Goal: Information Seeking & Learning: Learn about a topic

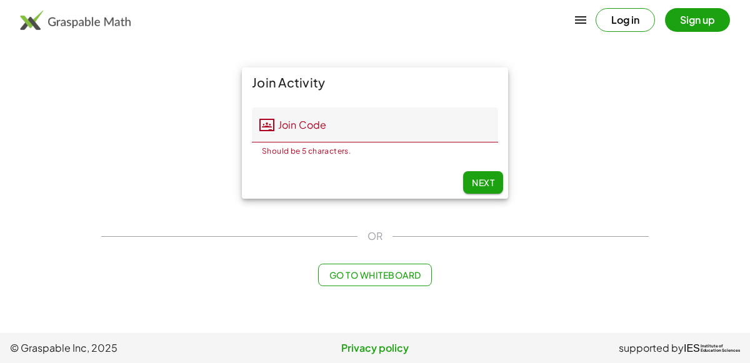
click at [129, 122] on div "Join Activity Join Code Join Code Should be 5 characters. 0 / 5 Next" at bounding box center [375, 133] width 562 height 146
click at [275, 130] on input "Join Code" at bounding box center [386, 124] width 224 height 35
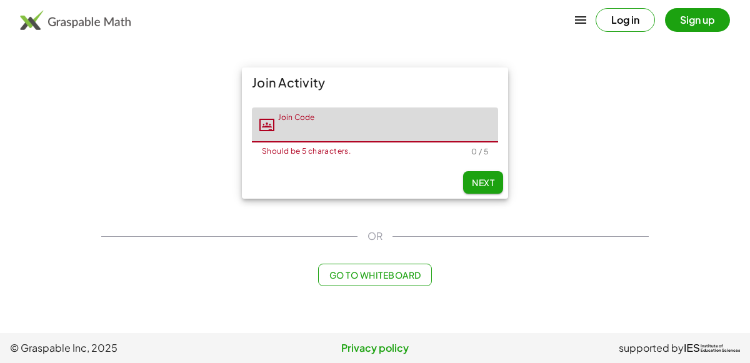
click at [275, 130] on input "Join Code" at bounding box center [386, 124] width 224 height 35
click at [271, 142] on div at bounding box center [266, 124] width 15 height 35
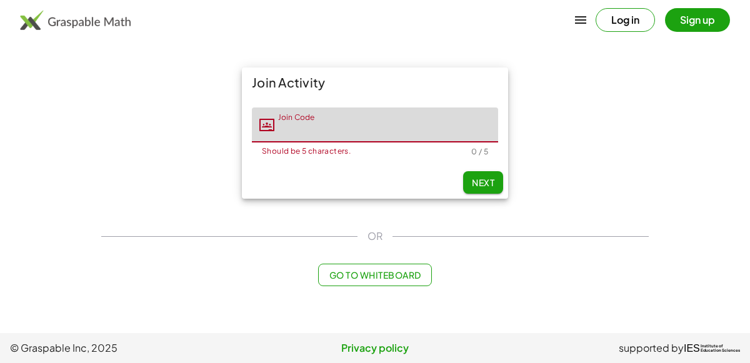
click at [271, 142] on div at bounding box center [266, 124] width 15 height 35
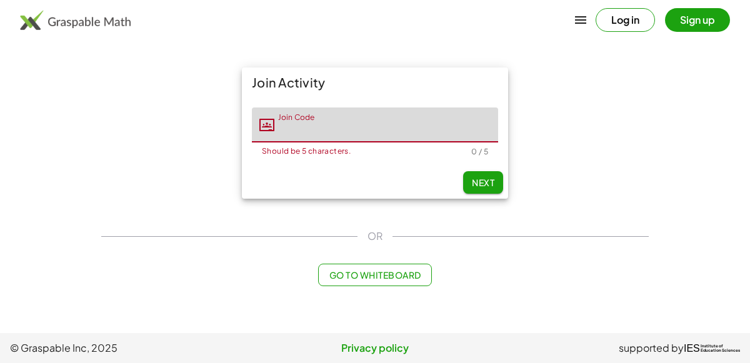
click at [271, 142] on div at bounding box center [266, 124] width 15 height 35
click at [271, 142] on div "Join Code Join Code Should be 5 characters. 0 / 5" at bounding box center [375, 131] width 246 height 49
click at [271, 142] on div "Should be 5 characters. 0 / 5" at bounding box center [375, 149] width 246 height 14
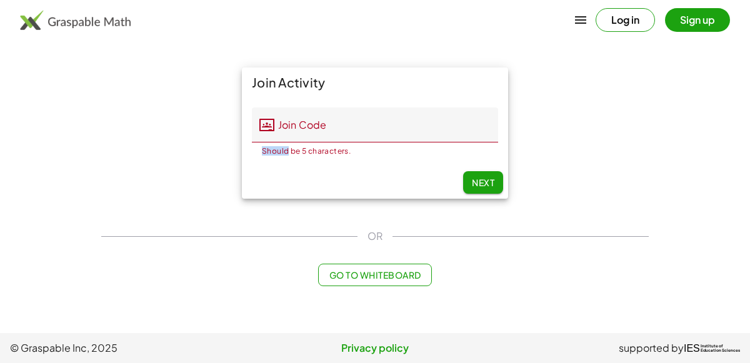
click at [272, 144] on div "Should be 5 characters. 0 / 5" at bounding box center [375, 149] width 246 height 14
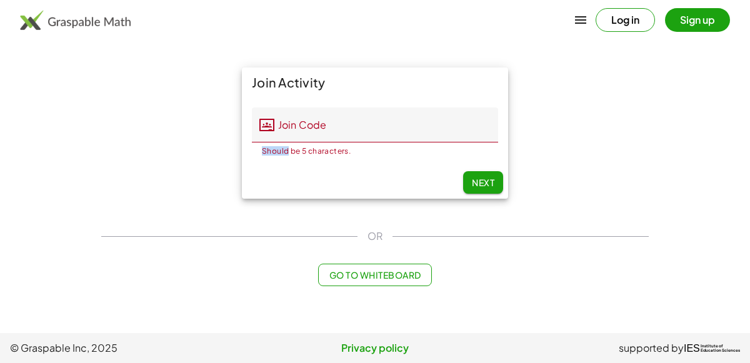
click at [272, 144] on div "Should be 5 characters. 0 / 5" at bounding box center [375, 149] width 246 height 14
click at [272, 143] on div "Should be 5 characters. 0 / 5" at bounding box center [375, 149] width 246 height 14
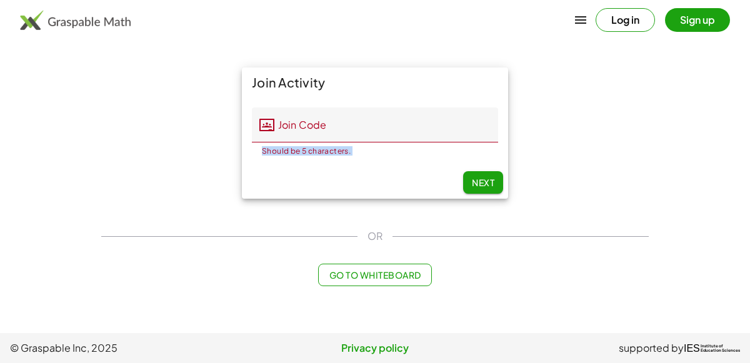
click at [272, 143] on div "Should be 5 characters. 0 / 5" at bounding box center [375, 149] width 246 height 14
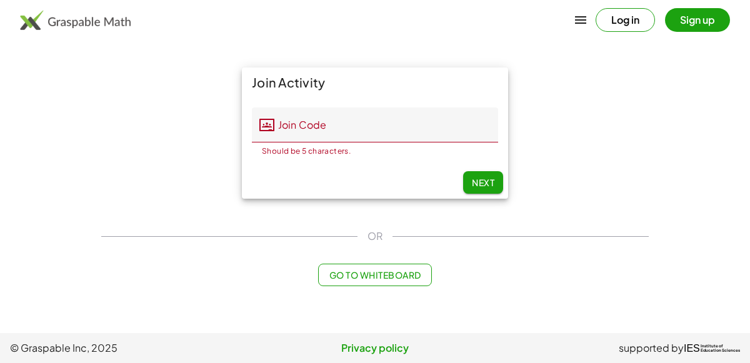
click at [272, 143] on div "Should be 5 characters. 0 / 5" at bounding box center [375, 149] width 246 height 14
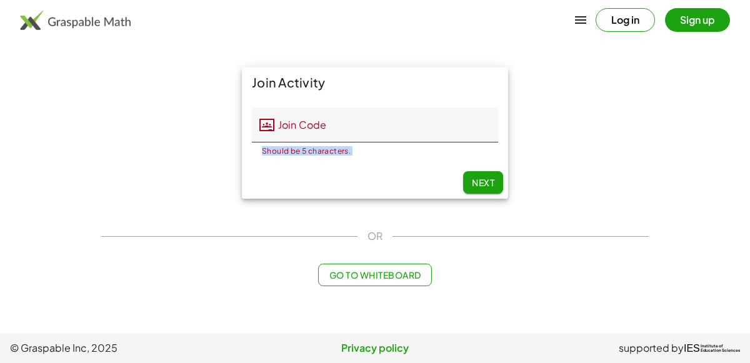
click at [272, 143] on div "Should be 5 characters. 0 / 5" at bounding box center [375, 149] width 246 height 14
click at [272, 142] on div "Should be 5 characters. 0 / 5" at bounding box center [375, 149] width 246 height 14
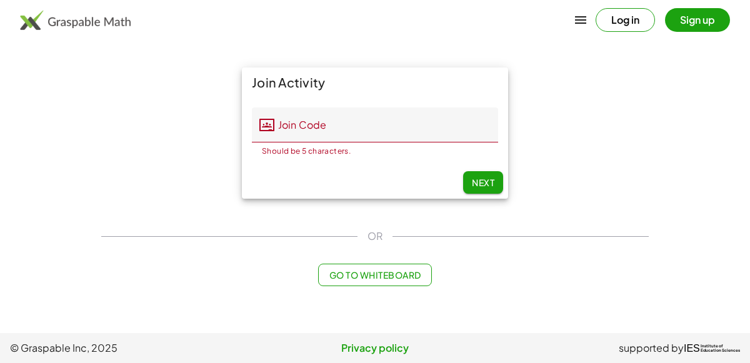
click at [324, 119] on input "Join Code" at bounding box center [386, 124] width 224 height 35
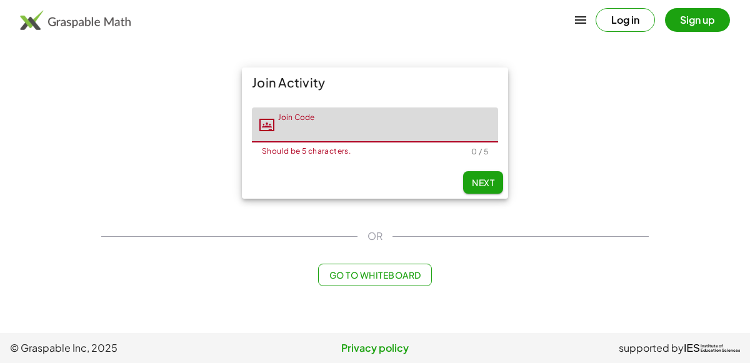
click at [324, 119] on input "Join Code" at bounding box center [386, 124] width 224 height 35
click at [326, 123] on input "Join Code" at bounding box center [386, 124] width 224 height 35
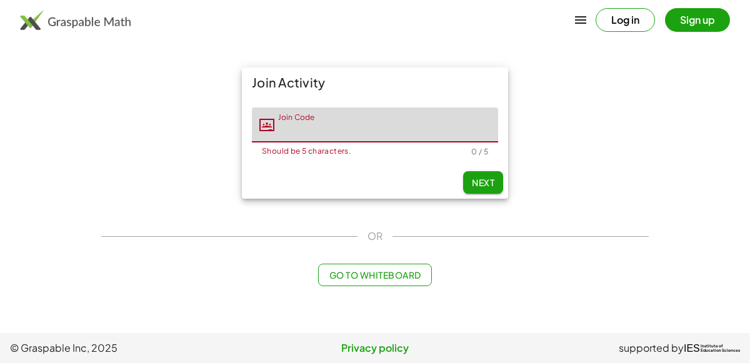
click at [326, 123] on input "Join Code" at bounding box center [386, 124] width 224 height 35
click at [328, 126] on input "Join Code" at bounding box center [386, 124] width 224 height 35
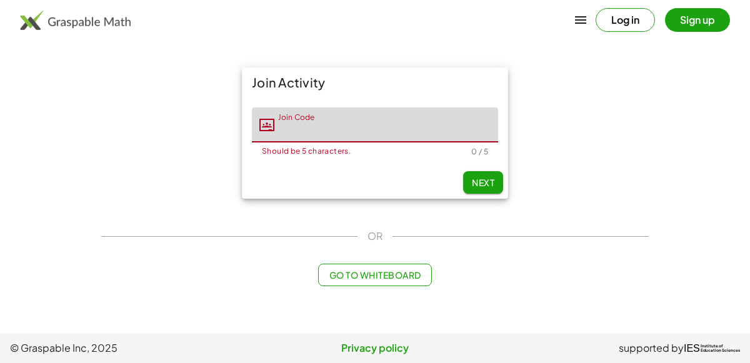
click at [328, 126] on input "Join Code" at bounding box center [386, 124] width 224 height 35
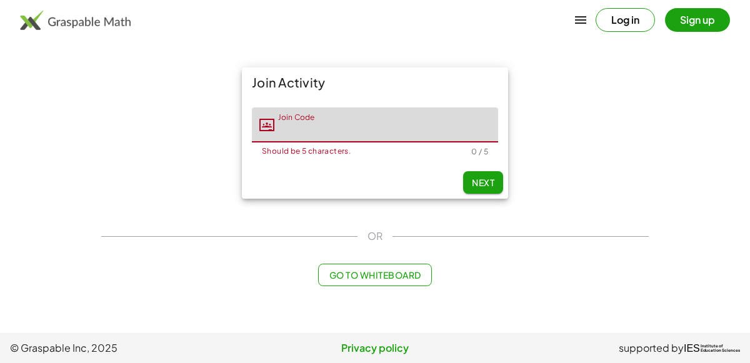
click at [328, 126] on input "Join Code" at bounding box center [386, 124] width 224 height 35
click at [327, 125] on input "Join Code" at bounding box center [386, 124] width 224 height 35
click at [584, 119] on div "Join Activity Join Code Join Code Should be 5 characters. 0 / 5 Next" at bounding box center [375, 133] width 562 height 146
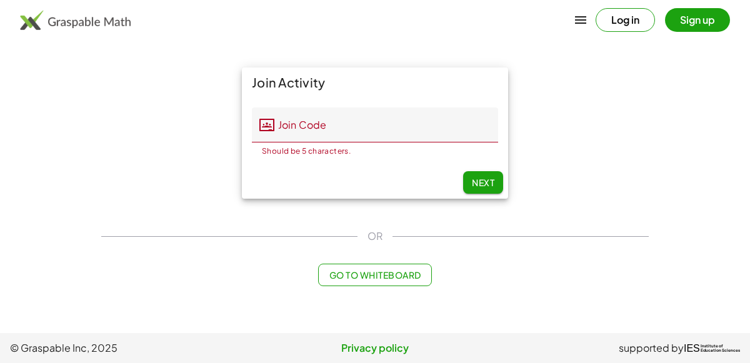
click at [418, 129] on input "Join Code" at bounding box center [386, 124] width 224 height 35
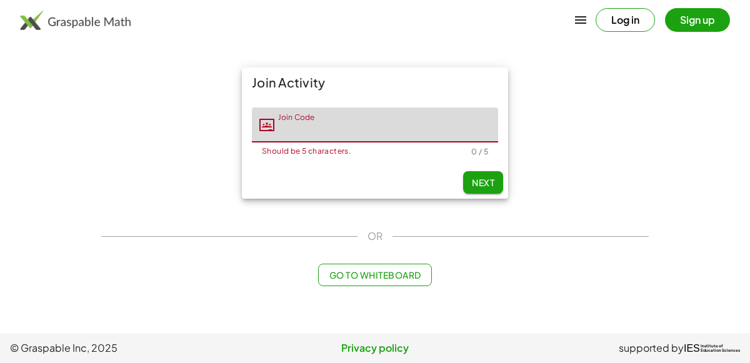
click at [418, 129] on input "Join Code" at bounding box center [386, 124] width 224 height 35
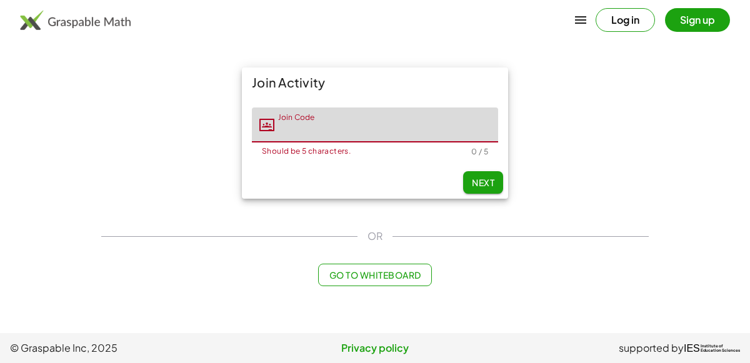
click at [418, 129] on input "Join Code" at bounding box center [386, 124] width 224 height 35
click at [0, 155] on main "Join Activity Join Code Join Code Should be 5 characters. 0 / 5 Next OR Go to W…" at bounding box center [375, 166] width 750 height 333
click at [417, 126] on input "Join Code" at bounding box center [386, 124] width 224 height 35
click at [315, 127] on input "Join Code" at bounding box center [386, 124] width 224 height 35
type input "*****"
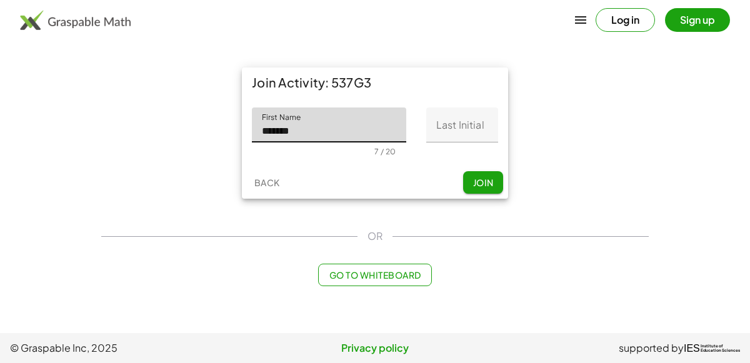
type input "*******"
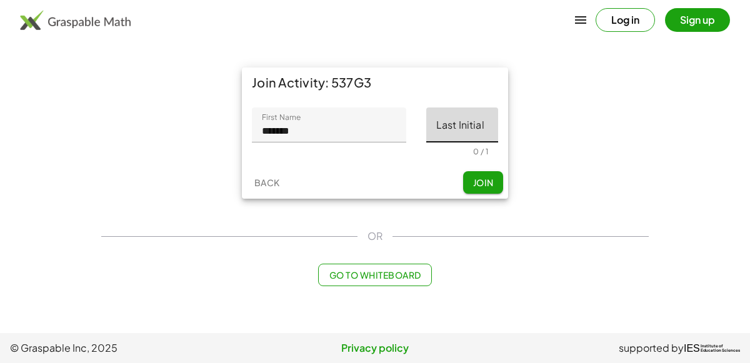
click at [474, 116] on input "Last Initial" at bounding box center [462, 124] width 72 height 35
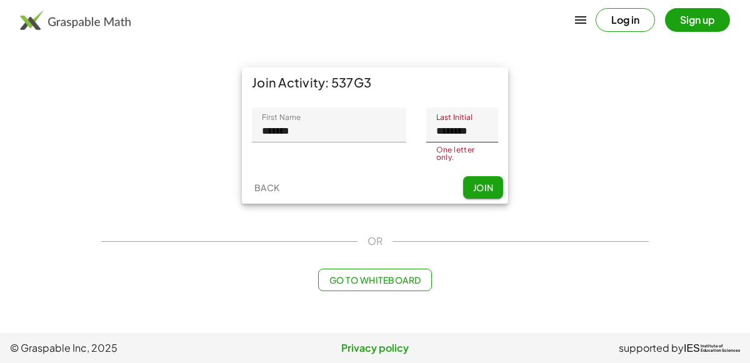
click at [474, 116] on input "********" at bounding box center [462, 124] width 72 height 35
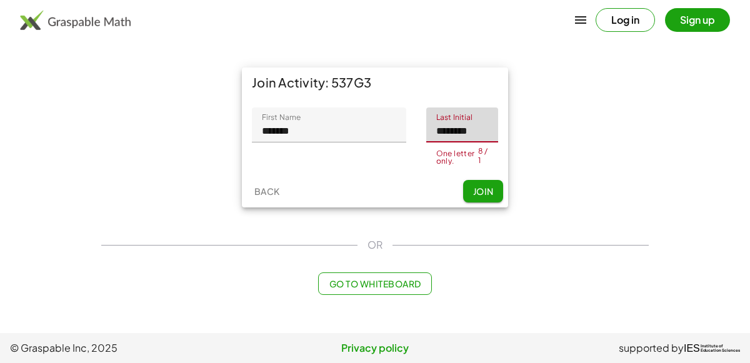
click at [477, 116] on input "********" at bounding box center [462, 124] width 72 height 35
click at [491, 127] on input "********" at bounding box center [462, 124] width 72 height 35
type input "*"
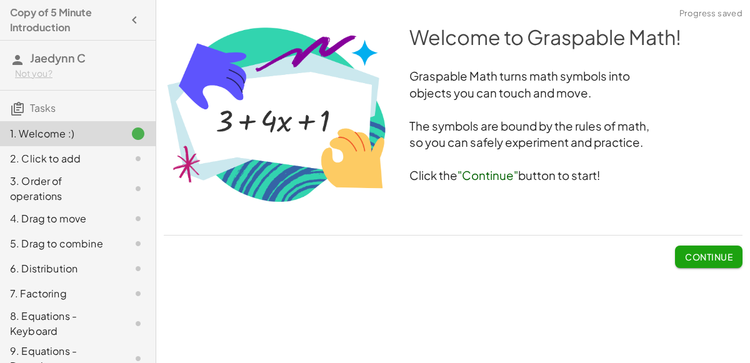
click at [685, 251] on span "Continue" at bounding box center [708, 256] width 47 height 11
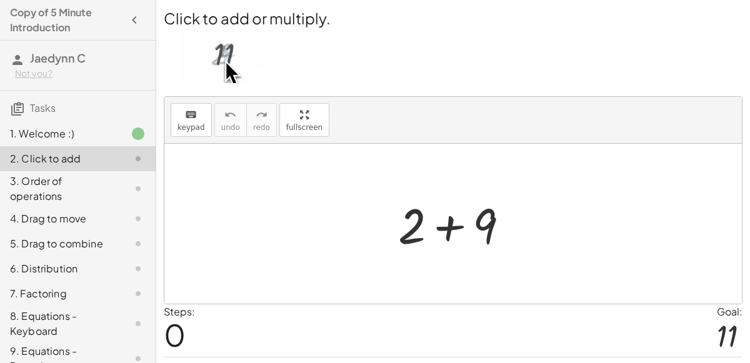
click at [466, 224] on div at bounding box center [458, 224] width 133 height 64
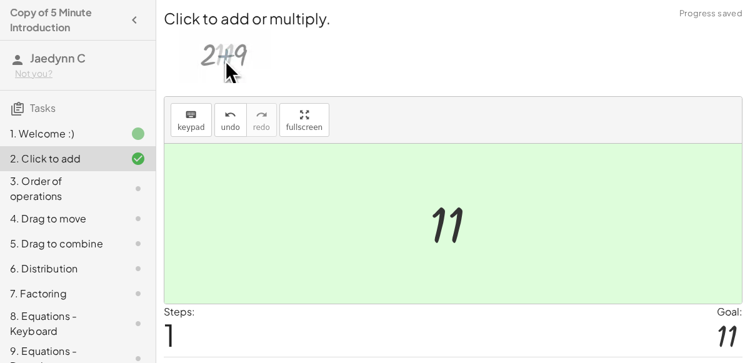
click at [463, 222] on div at bounding box center [458, 224] width 69 height 62
click at [425, 233] on div at bounding box center [458, 224] width 69 height 62
click at [56, 174] on div "3. Order of operations" at bounding box center [60, 189] width 101 height 30
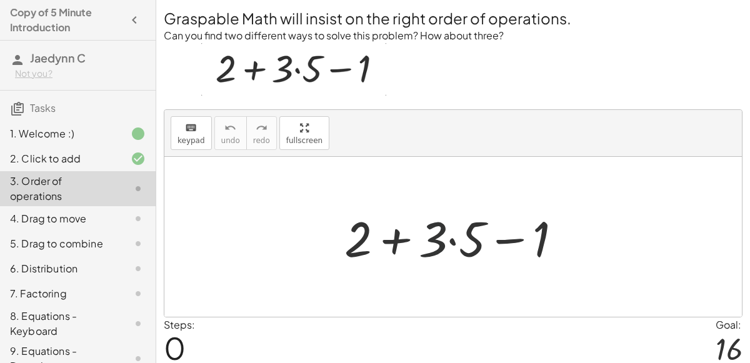
click at [444, 242] on div at bounding box center [458, 237] width 240 height 64
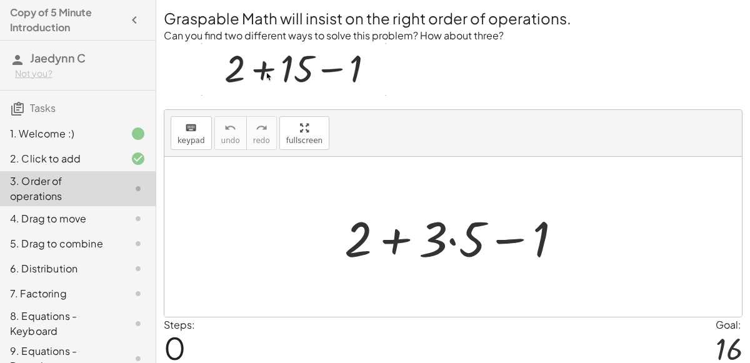
click at [452, 241] on div at bounding box center [458, 237] width 240 height 64
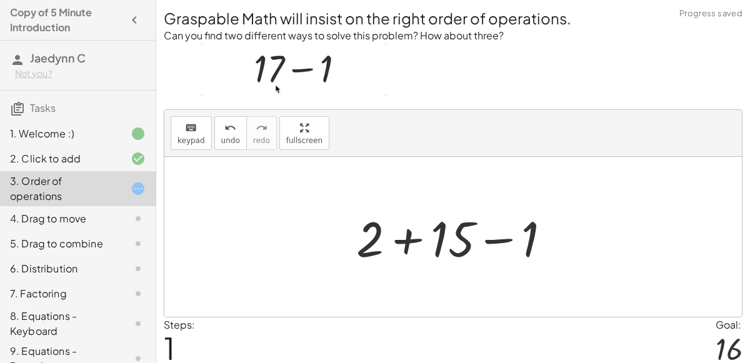
click at [404, 240] on div at bounding box center [458, 237] width 217 height 64
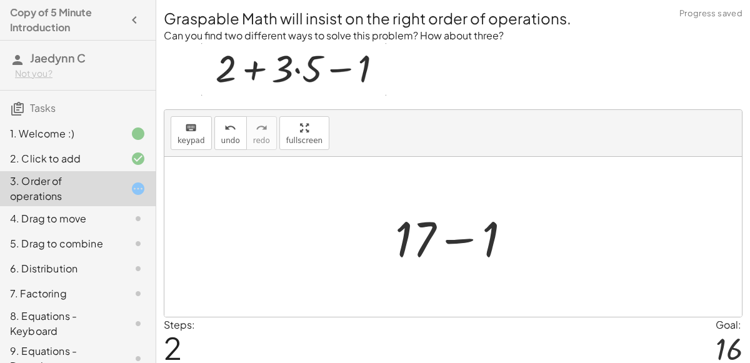
click at [452, 240] on div at bounding box center [458, 237] width 139 height 64
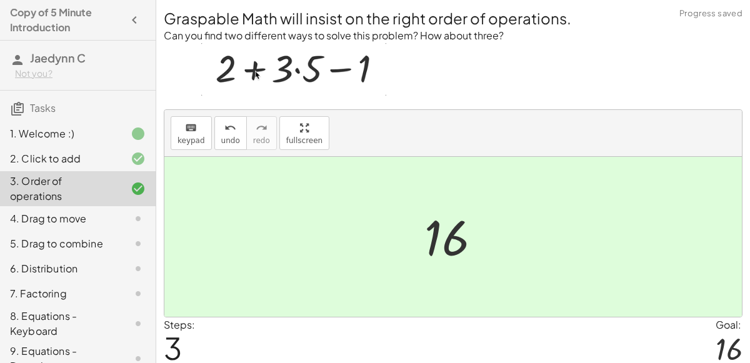
click at [452, 240] on div at bounding box center [457, 237] width 79 height 62
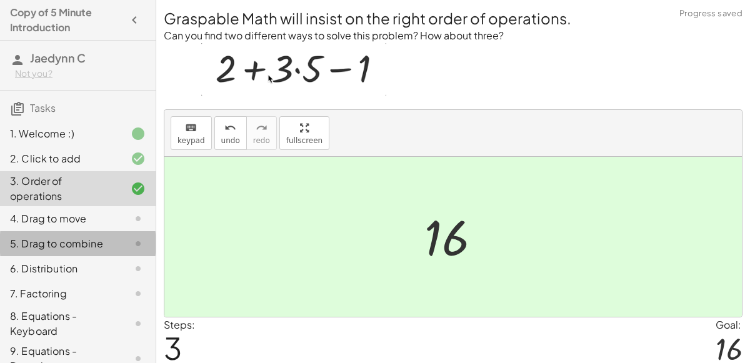
click at [89, 281] on div "5. Drag to combine" at bounding box center [78, 293] width 156 height 25
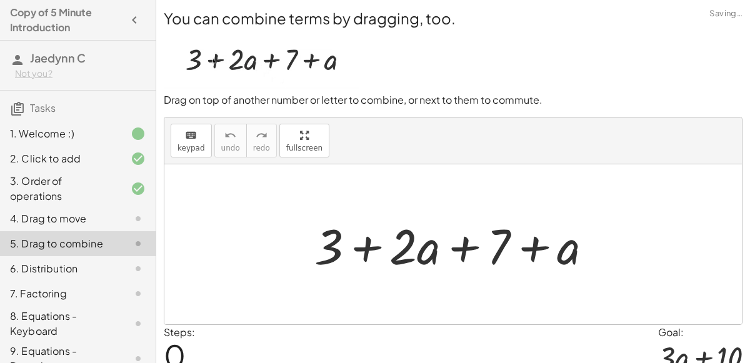
click at [86, 256] on div "4. Drag to move" at bounding box center [78, 268] width 156 height 25
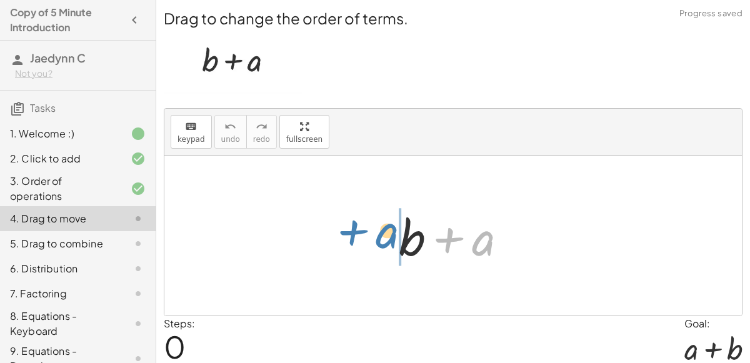
drag, startPoint x: 486, startPoint y: 230, endPoint x: 384, endPoint y: 219, distance: 103.0
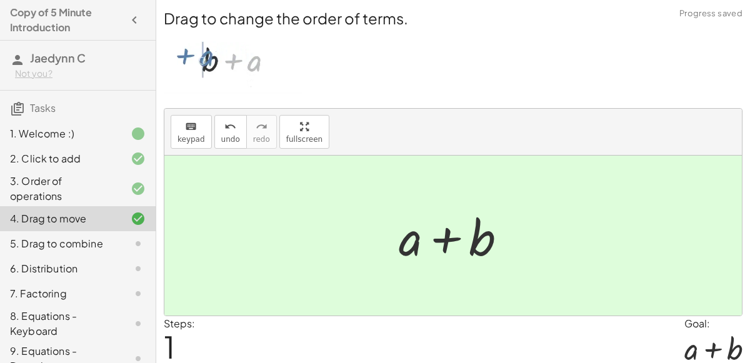
click at [14, 241] on div "5. Drag to combine" at bounding box center [60, 243] width 101 height 15
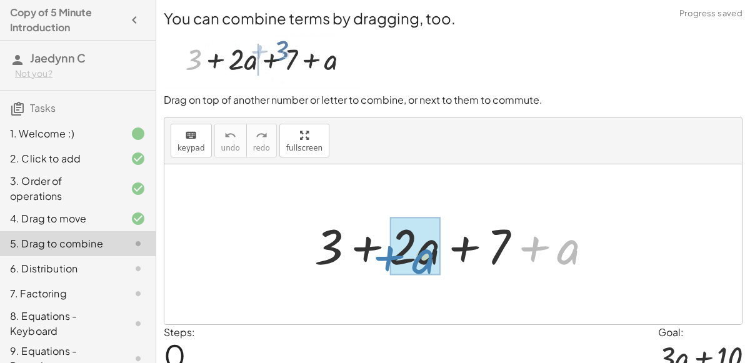
drag, startPoint x: 563, startPoint y: 249, endPoint x: 421, endPoint y: 257, distance: 142.1
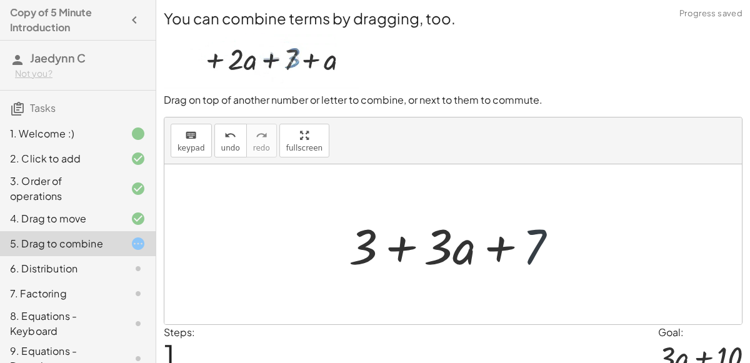
drag, startPoint x: 547, startPoint y: 257, endPoint x: 542, endPoint y: 246, distance: 12.6
click at [542, 246] on div at bounding box center [457, 244] width 231 height 64
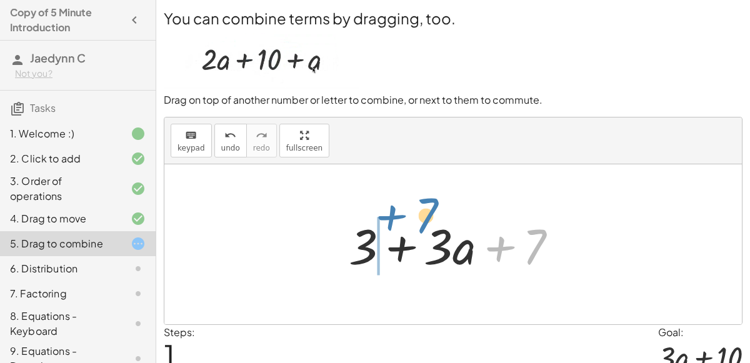
drag, startPoint x: 542, startPoint y: 246, endPoint x: 433, endPoint y: 222, distance: 111.3
click at [433, 222] on div at bounding box center [457, 244] width 231 height 64
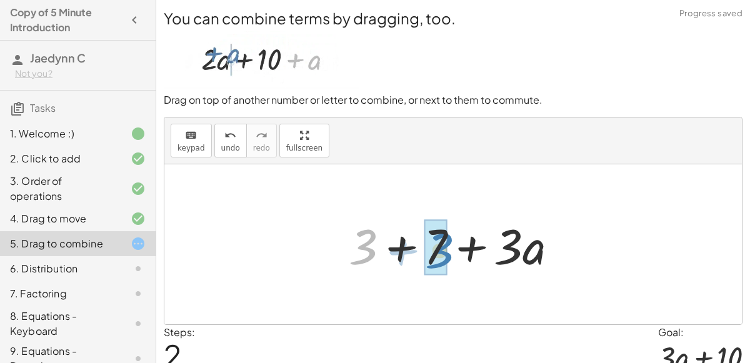
drag, startPoint x: 374, startPoint y: 238, endPoint x: 450, endPoint y: 241, distance: 75.7
click at [450, 241] on div at bounding box center [457, 244] width 231 height 64
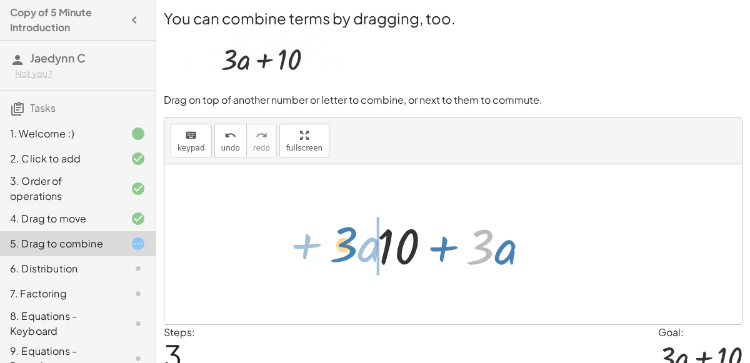
drag, startPoint x: 485, startPoint y: 249, endPoint x: 347, endPoint y: 244, distance: 137.6
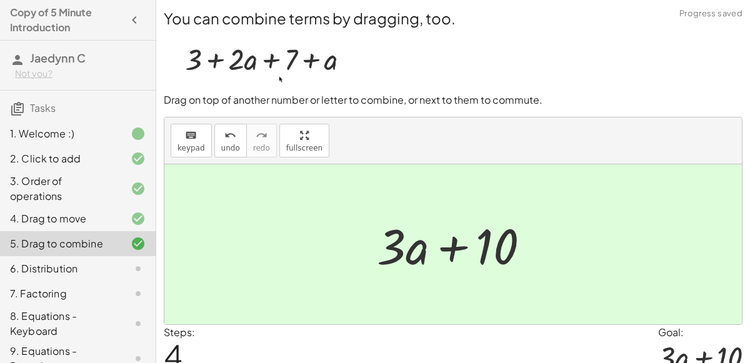
click at [584, 194] on div at bounding box center [452, 244] width 577 height 160
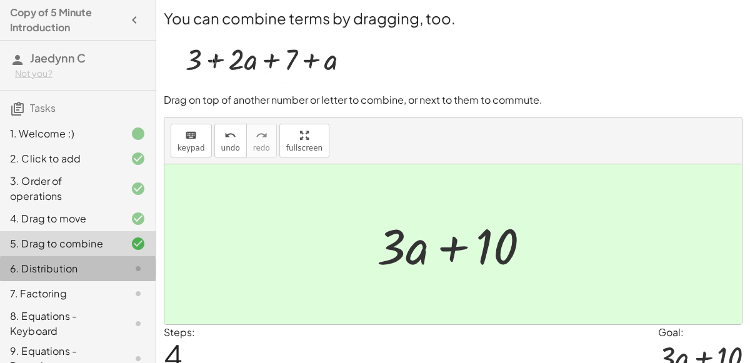
click at [121, 261] on div at bounding box center [128, 268] width 35 height 15
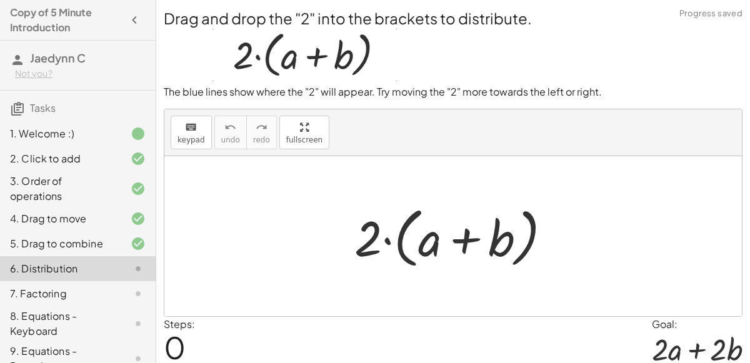
click at [390, 241] on div at bounding box center [457, 237] width 219 height 72
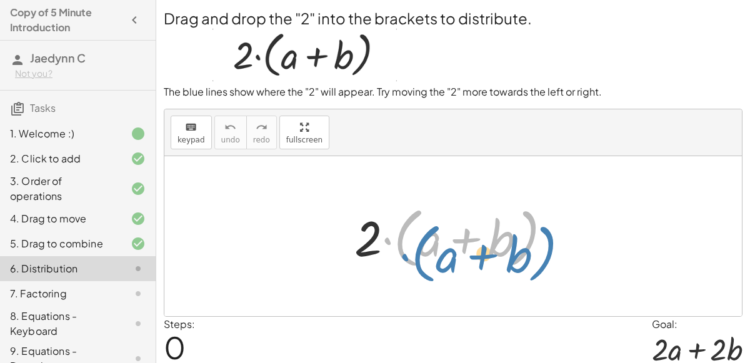
drag, startPoint x: 388, startPoint y: 241, endPoint x: 405, endPoint y: 257, distance: 23.0
click at [405, 257] on div at bounding box center [457, 237] width 219 height 72
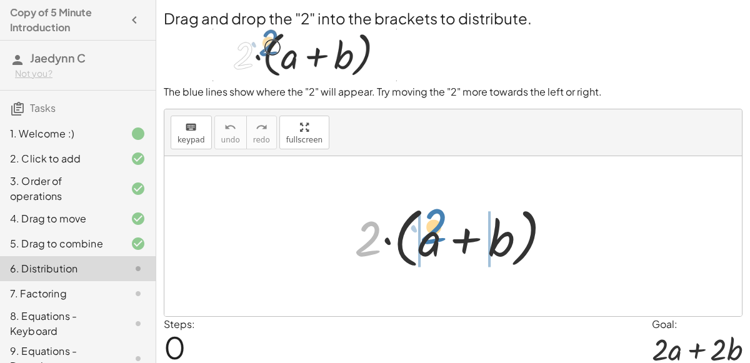
drag, startPoint x: 369, startPoint y: 245, endPoint x: 435, endPoint y: 232, distance: 66.8
click at [435, 232] on div at bounding box center [457, 237] width 219 height 72
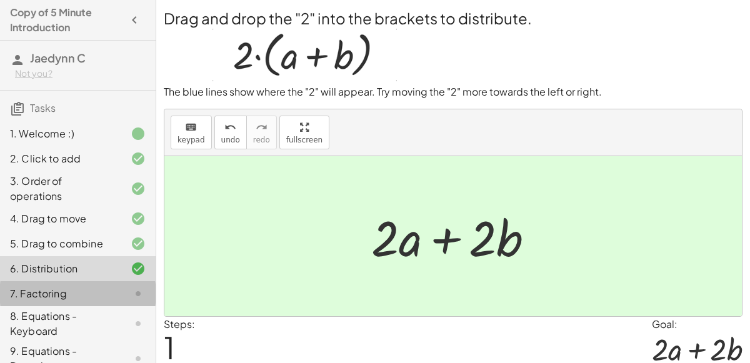
click at [101, 288] on div "7. Factoring" at bounding box center [60, 293] width 101 height 15
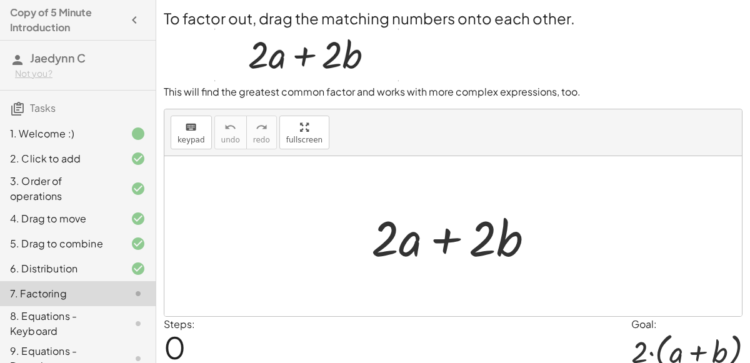
click at [394, 237] on div at bounding box center [458, 236] width 186 height 64
drag, startPoint x: 392, startPoint y: 234, endPoint x: 186, endPoint y: 235, distance: 206.2
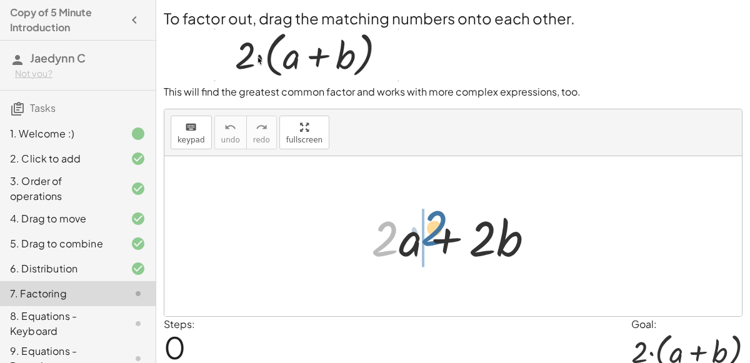
drag, startPoint x: 396, startPoint y: 239, endPoint x: 446, endPoint y: 229, distance: 51.0
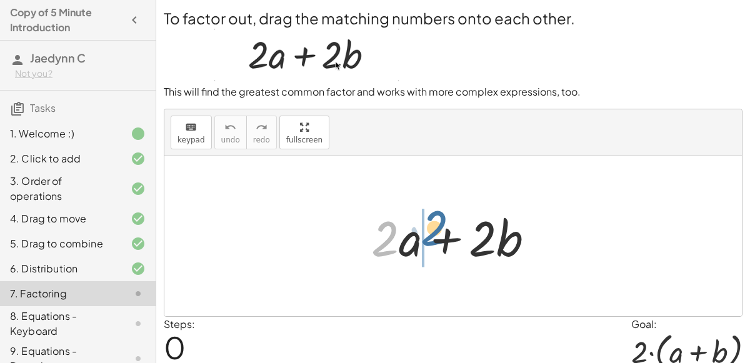
click at [446, 229] on div at bounding box center [458, 236] width 186 height 64
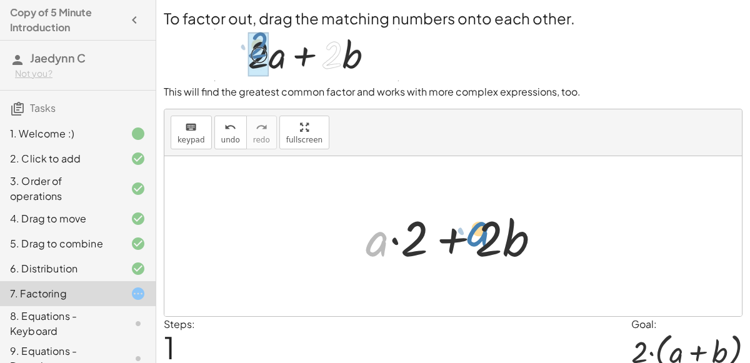
drag, startPoint x: 374, startPoint y: 243, endPoint x: 474, endPoint y: 231, distance: 101.4
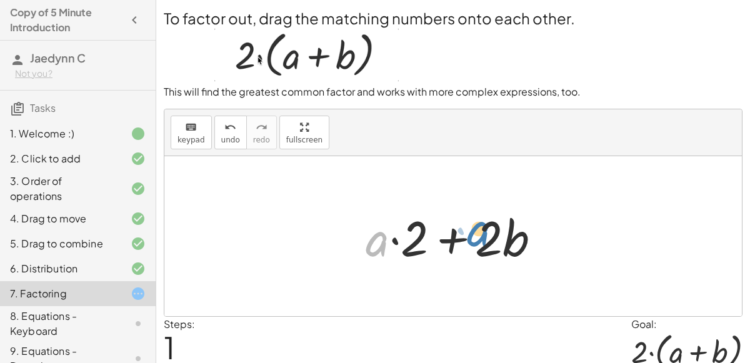
click at [474, 231] on div at bounding box center [457, 236] width 197 height 64
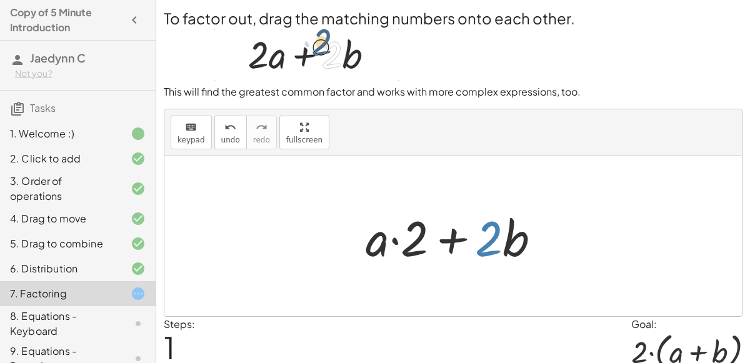
click at [486, 231] on div at bounding box center [457, 236] width 197 height 64
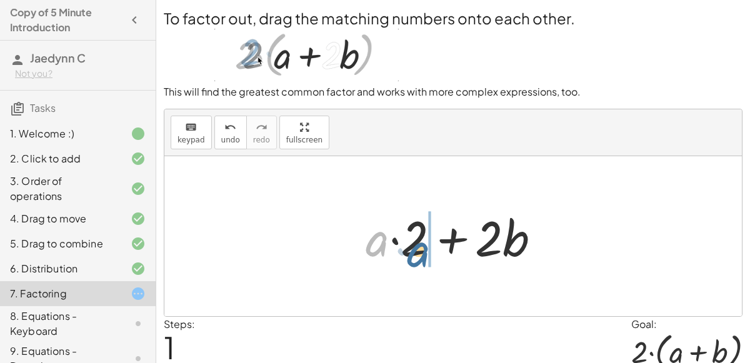
drag, startPoint x: 382, startPoint y: 246, endPoint x: 428, endPoint y: 254, distance: 46.9
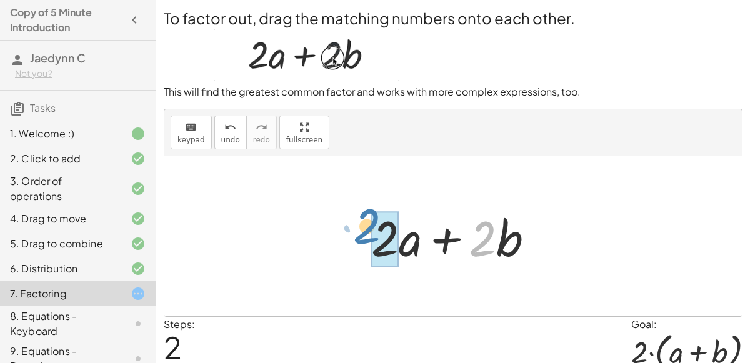
drag, startPoint x: 494, startPoint y: 240, endPoint x: 380, endPoint y: 228, distance: 114.3
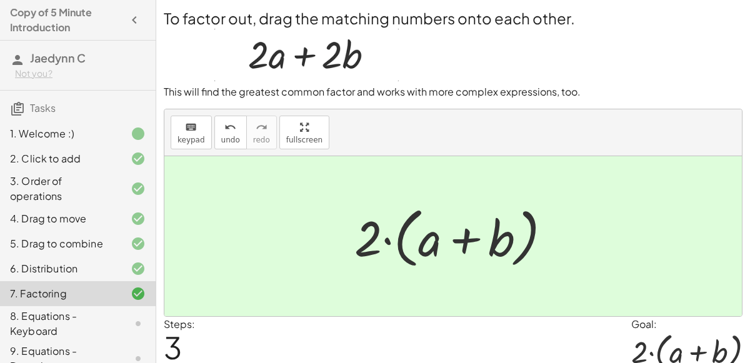
click at [76, 329] on div "8. Equations - Keyboard" at bounding box center [60, 324] width 101 height 30
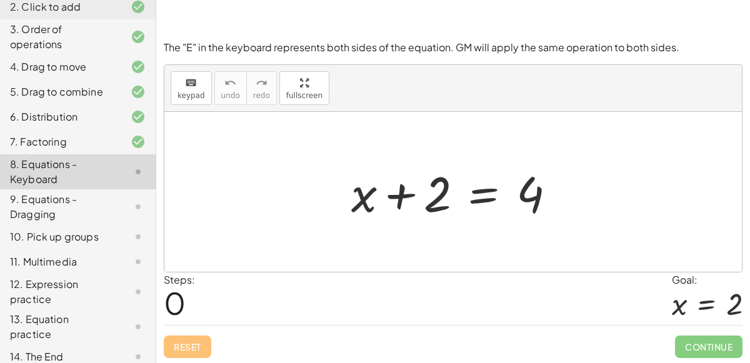
scroll to position [106, 0]
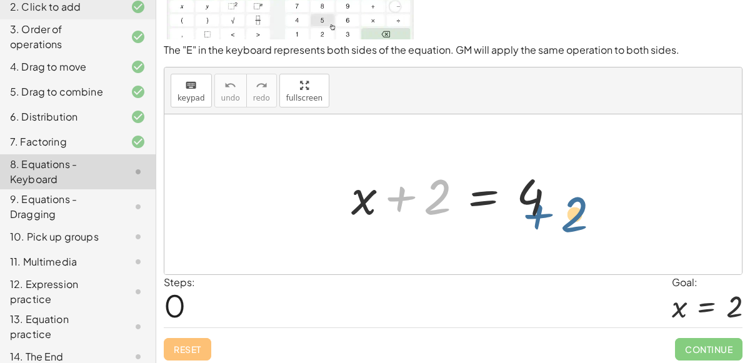
drag, startPoint x: 443, startPoint y: 189, endPoint x: 581, endPoint y: 206, distance: 139.1
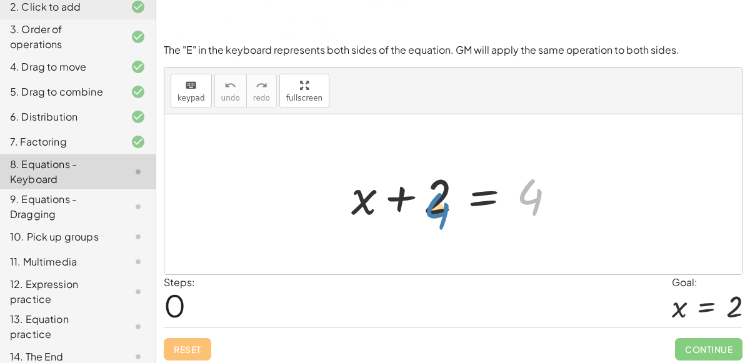
drag, startPoint x: 518, startPoint y: 194, endPoint x: 427, endPoint y: 206, distance: 92.1
click at [427, 206] on div at bounding box center [458, 194] width 227 height 64
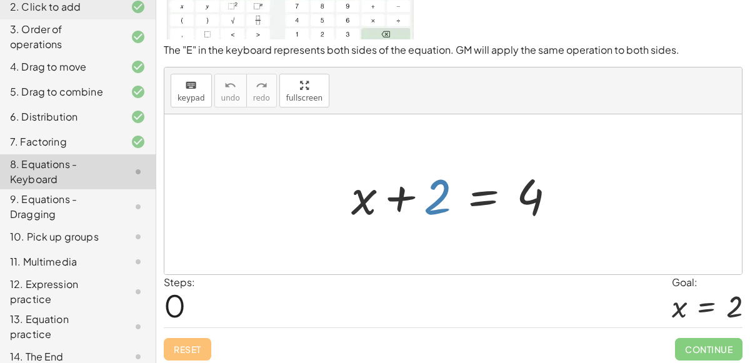
click at [429, 206] on div at bounding box center [458, 194] width 227 height 64
click at [409, 190] on div at bounding box center [458, 194] width 227 height 64
click at [484, 201] on div at bounding box center [458, 194] width 227 height 64
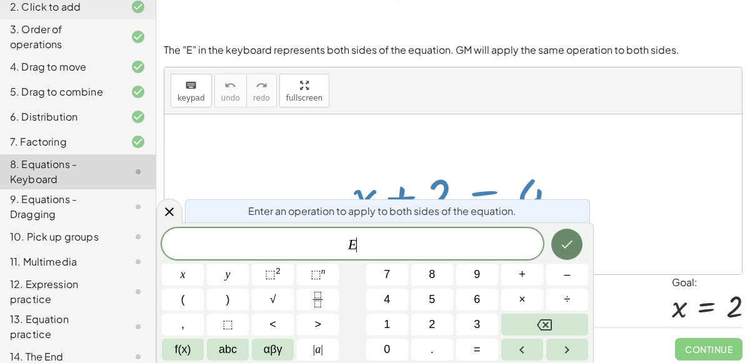
click at [577, 239] on button "Done" at bounding box center [566, 244] width 31 height 31
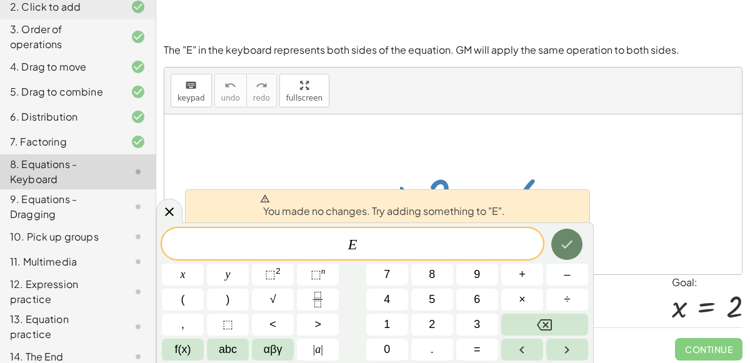
click at [579, 236] on button "Done" at bounding box center [566, 244] width 31 height 31
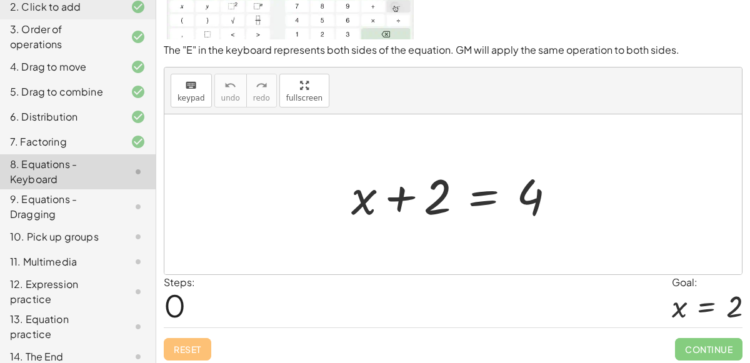
click at [402, 200] on div at bounding box center [458, 194] width 227 height 64
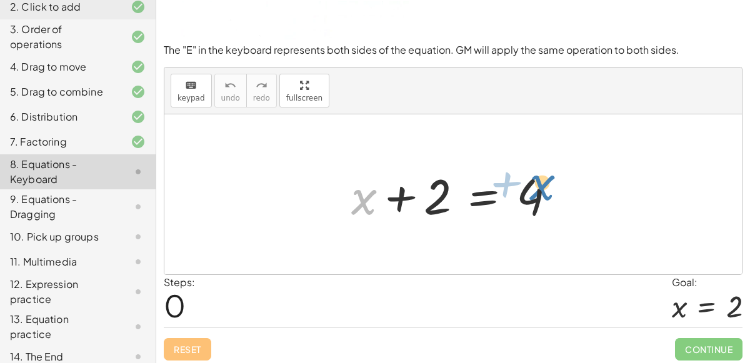
drag, startPoint x: 362, startPoint y: 198, endPoint x: 536, endPoint y: 183, distance: 174.4
click at [536, 183] on div at bounding box center [458, 194] width 227 height 64
drag, startPoint x: 366, startPoint y: 200, endPoint x: 457, endPoint y: 209, distance: 91.7
click at [457, 209] on div at bounding box center [458, 194] width 227 height 64
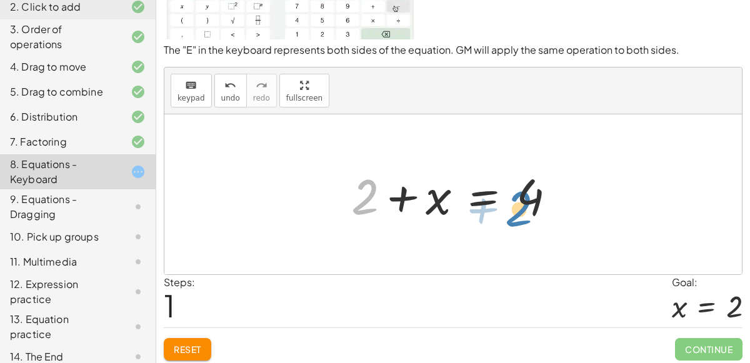
drag, startPoint x: 369, startPoint y: 192, endPoint x: 524, endPoint y: 205, distance: 155.5
click at [524, 205] on div at bounding box center [458, 194] width 227 height 64
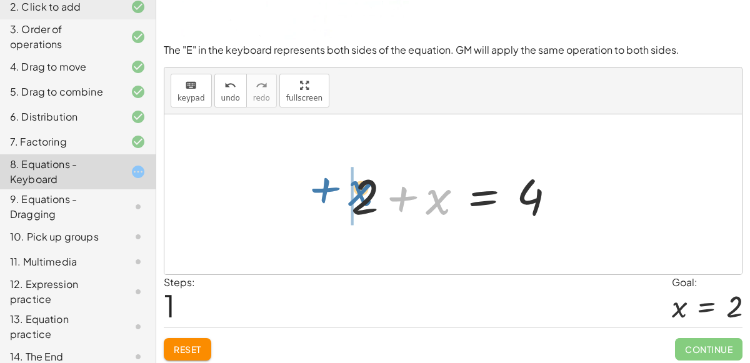
drag, startPoint x: 434, startPoint y: 197, endPoint x: 356, endPoint y: 189, distance: 78.6
click at [356, 189] on div at bounding box center [458, 194] width 227 height 64
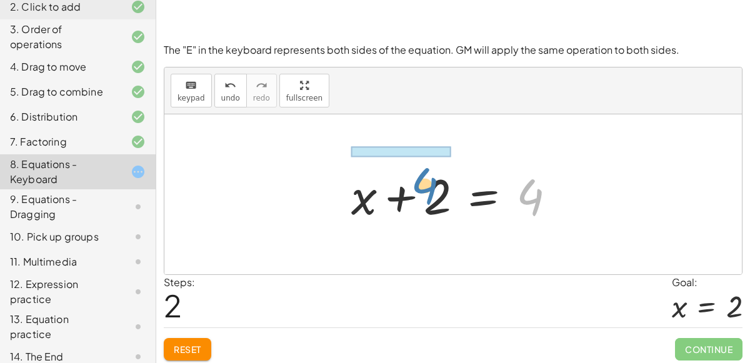
drag, startPoint x: 521, startPoint y: 192, endPoint x: 414, endPoint y: 179, distance: 107.7
click at [414, 179] on div at bounding box center [458, 194] width 227 height 64
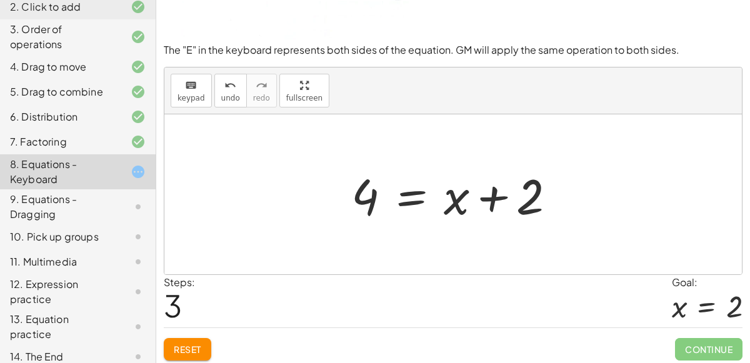
click at [452, 199] on div at bounding box center [458, 194] width 227 height 64
drag, startPoint x: 372, startPoint y: 187, endPoint x: 581, endPoint y: 189, distance: 208.7
click at [581, 189] on div "+ x + 2 = 4 + 2 + x = 4 + x + 2 = 4 4 + x + 2 = 4" at bounding box center [452, 194] width 577 height 160
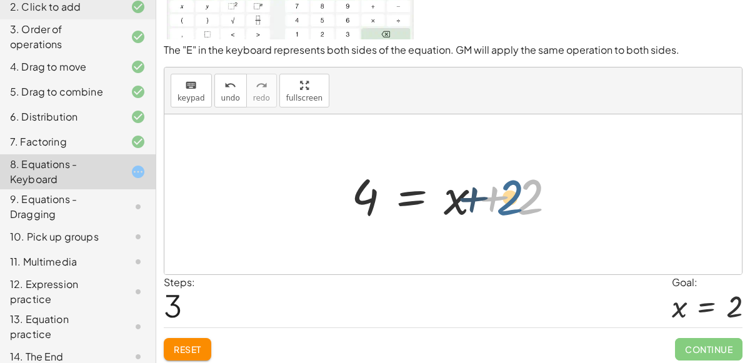
drag, startPoint x: 521, startPoint y: 192, endPoint x: 501, endPoint y: 192, distance: 20.0
click at [501, 192] on div at bounding box center [458, 194] width 227 height 64
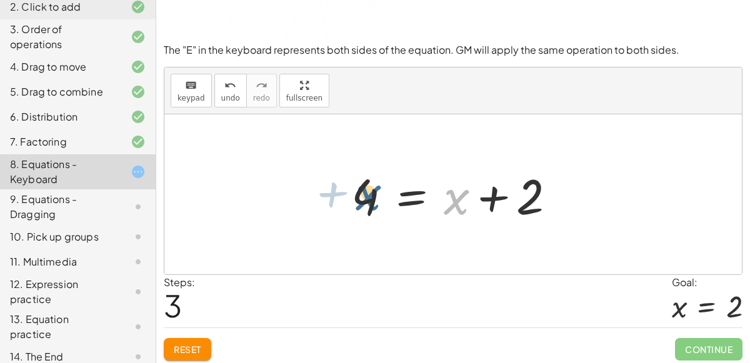
drag, startPoint x: 461, startPoint y: 197, endPoint x: 374, endPoint y: 193, distance: 87.0
click at [374, 193] on div at bounding box center [458, 194] width 227 height 64
drag, startPoint x: 462, startPoint y: 192, endPoint x: 369, endPoint y: 194, distance: 92.5
click at [369, 194] on div at bounding box center [458, 194] width 227 height 64
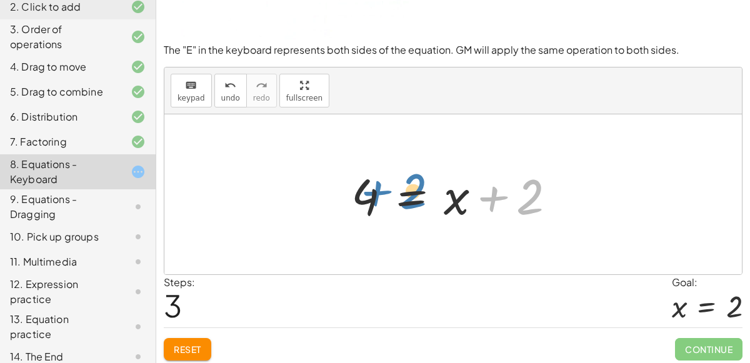
drag, startPoint x: 490, startPoint y: 196, endPoint x: 373, endPoint y: 190, distance: 117.0
click at [373, 190] on div at bounding box center [458, 194] width 227 height 64
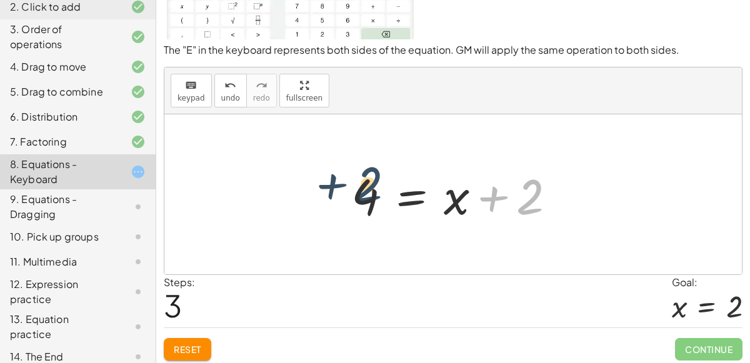
drag, startPoint x: 540, startPoint y: 188, endPoint x: 379, endPoint y: 176, distance: 161.7
click at [379, 176] on div at bounding box center [458, 194] width 227 height 64
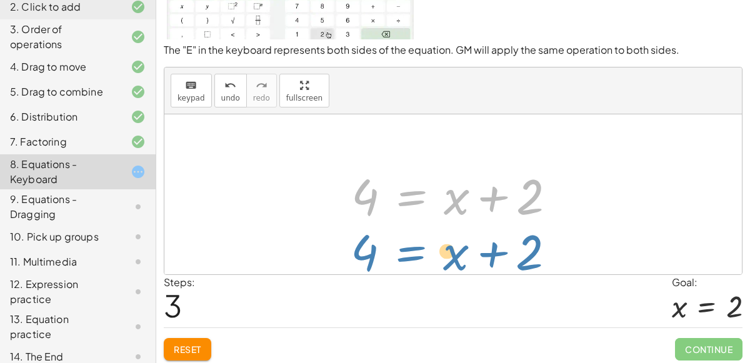
drag, startPoint x: 379, startPoint y: 176, endPoint x: 378, endPoint y: 231, distance: 55.0
click at [378, 231] on div "+ x + 2 = 4 + 2 + x = 4 + x + 2 = 4 4 = + x + 2 + x + 2 = 4" at bounding box center [452, 194] width 577 height 160
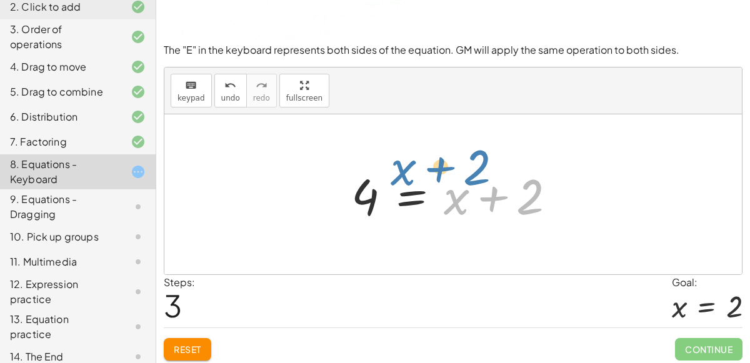
drag, startPoint x: 449, startPoint y: 194, endPoint x: 397, endPoint y: 166, distance: 58.7
click at [397, 166] on div at bounding box center [458, 194] width 227 height 64
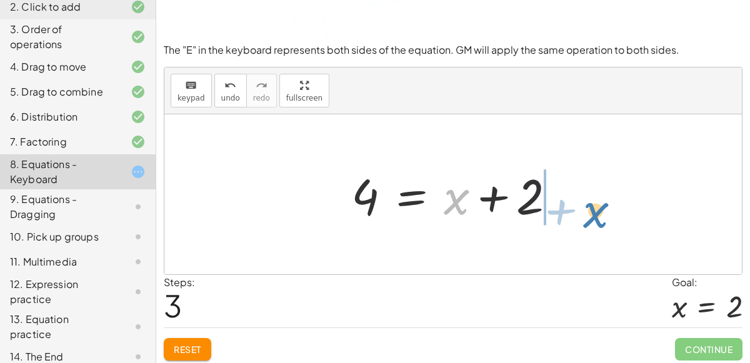
drag, startPoint x: 458, startPoint y: 200, endPoint x: 596, endPoint y: 212, distance: 138.0
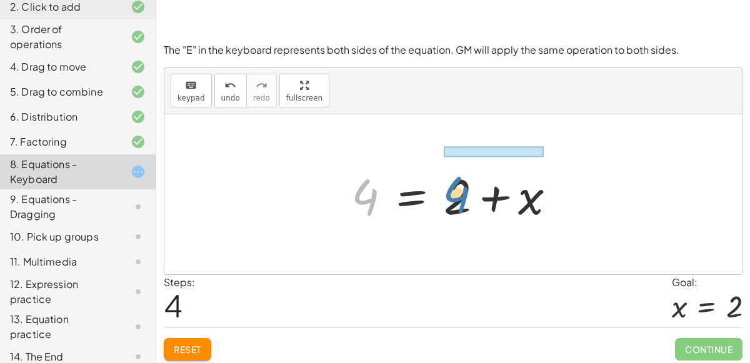
drag, startPoint x: 364, startPoint y: 211, endPoint x: 459, endPoint y: 208, distance: 94.4
click at [459, 208] on div at bounding box center [458, 194] width 227 height 64
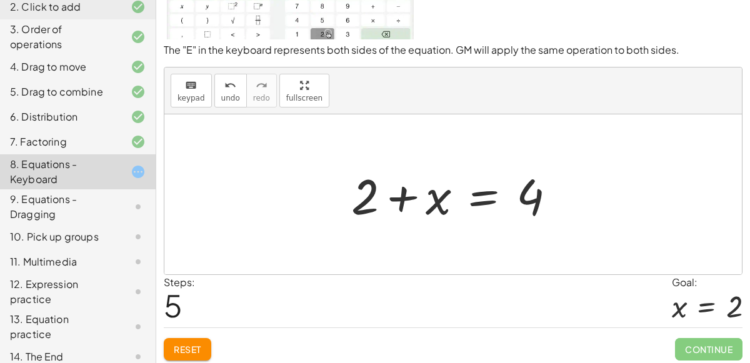
drag, startPoint x: 335, startPoint y: 188, endPoint x: 416, endPoint y: 194, distance: 81.5
click at [416, 194] on div "+ x + 2 = 4 + 2 + x = 4 + x + 2 = 4 4 = + x + 2 4 = + 2 + x + x + 2 = 4" at bounding box center [453, 194] width 242 height 71
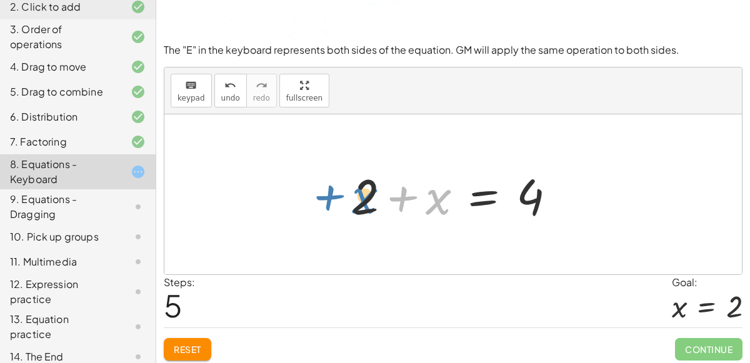
drag, startPoint x: 420, startPoint y: 192, endPoint x: 347, endPoint y: 191, distance: 73.1
click at [347, 191] on div at bounding box center [458, 194] width 227 height 64
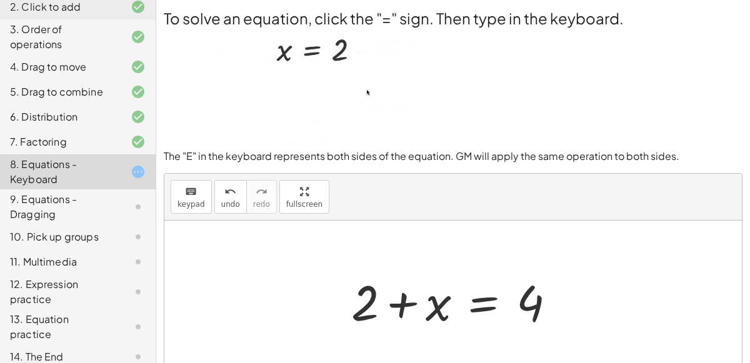
scroll to position [109, 0]
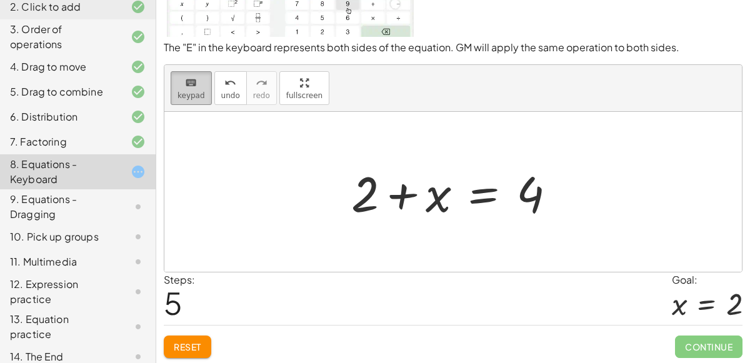
click at [181, 86] on div "keyboard" at bounding box center [190, 82] width 27 height 15
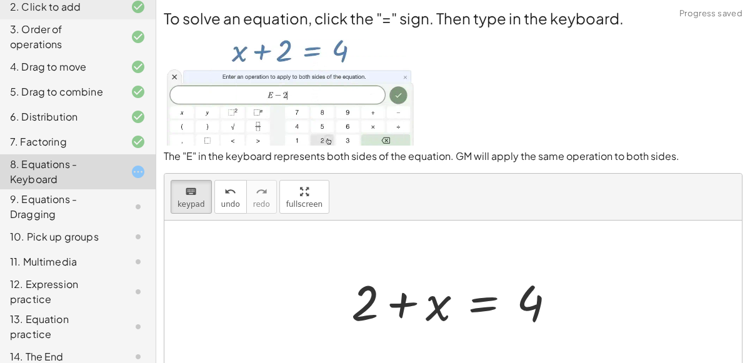
scroll to position [1, 0]
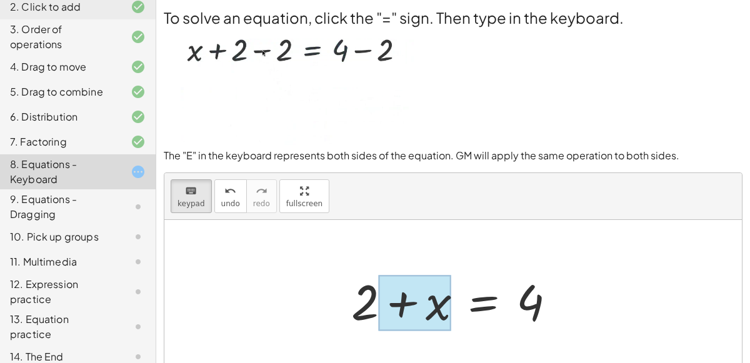
click at [393, 312] on div at bounding box center [415, 303] width 72 height 56
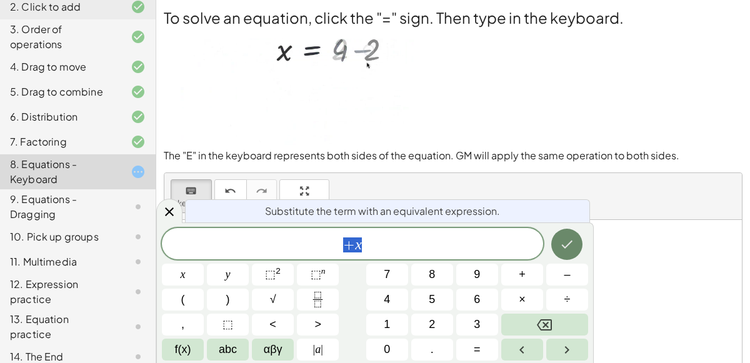
click at [564, 246] on icon "Done" at bounding box center [567, 245] width 11 height 8
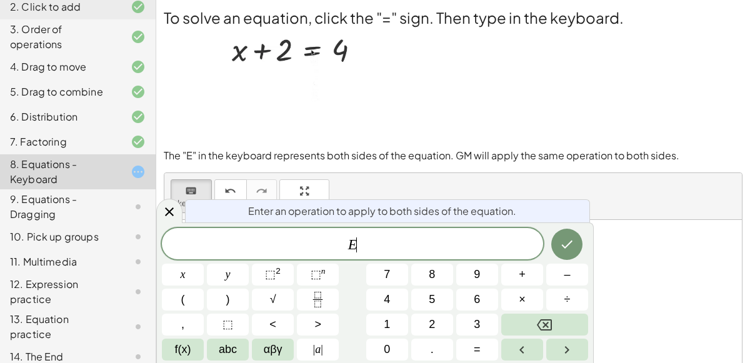
click at [576, 276] on button "–" at bounding box center [567, 275] width 42 height 22
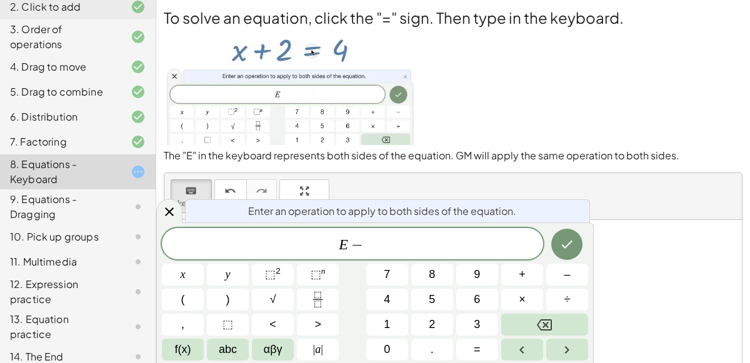
click at [440, 326] on button "2" at bounding box center [432, 325] width 42 height 22
click at [568, 243] on icon "Done" at bounding box center [566, 244] width 15 height 15
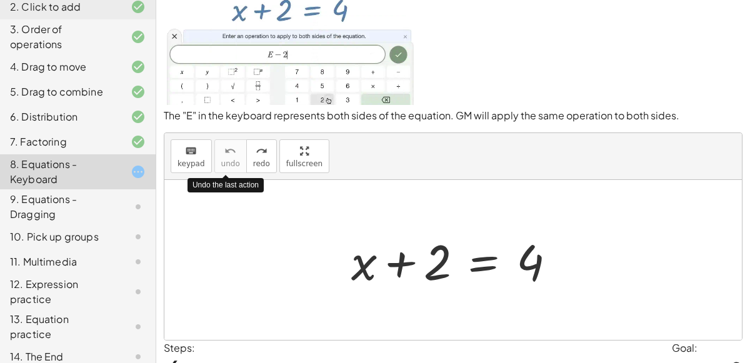
scroll to position [44, 0]
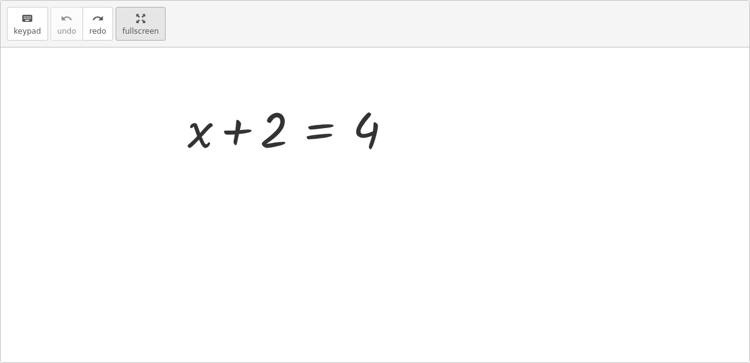
click at [287, 231] on div "keyboard keypad undo undo redo redo fullscreen + x + 2 = 4 ×" at bounding box center [375, 182] width 749 height 362
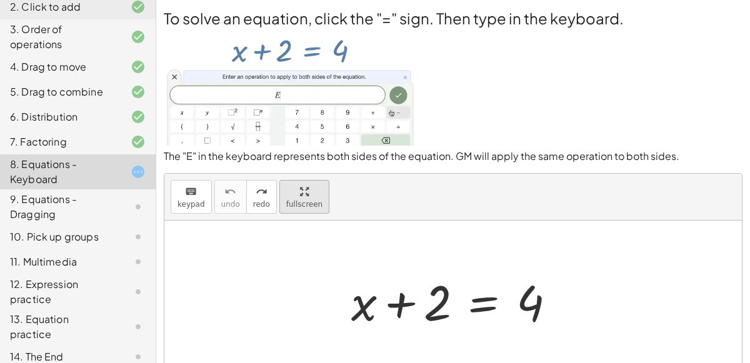
click at [122, 0] on html "Copy of 5 Minute Introduction Jaedynn C Not you? Tasks 1. Welcome :) 2. Click t…" at bounding box center [375, 237] width 750 height 474
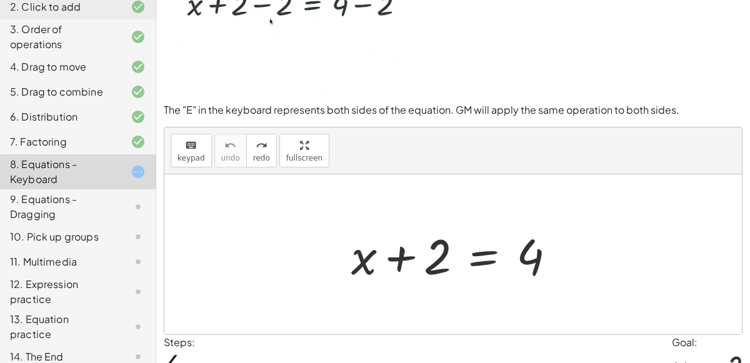
click at [471, 256] on div at bounding box center [458, 254] width 227 height 64
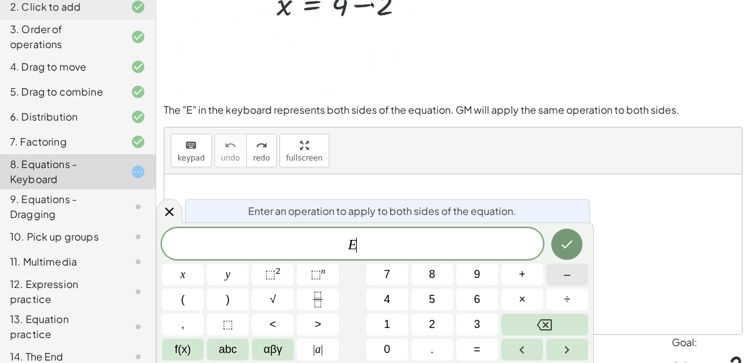
click at [556, 274] on button "–" at bounding box center [567, 275] width 42 height 22
click at [442, 314] on button "2" at bounding box center [432, 325] width 42 height 22
click at [569, 239] on icon "Done" at bounding box center [566, 244] width 15 height 15
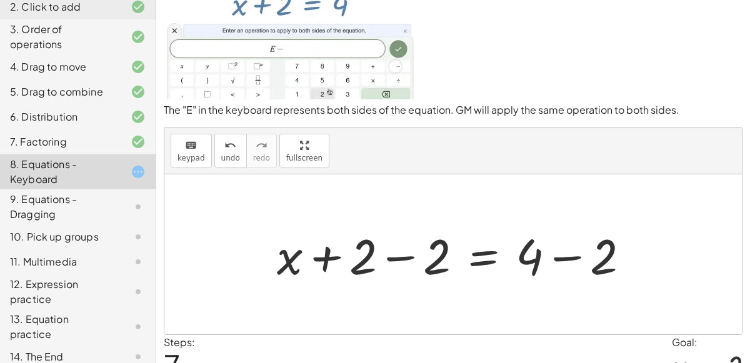
click at [485, 252] on div at bounding box center [458, 254] width 375 height 64
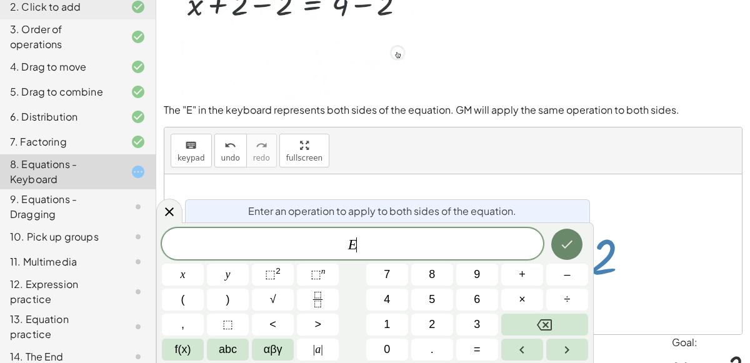
click at [568, 250] on icon "Done" at bounding box center [566, 244] width 15 height 15
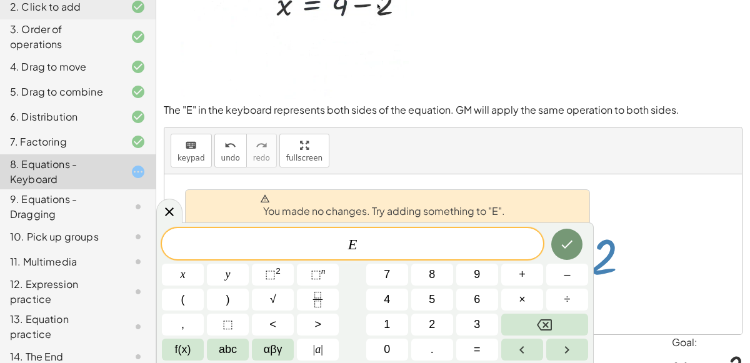
click at [644, 127] on div "keyboard keypad undo undo redo redo fullscreen" at bounding box center [452, 150] width 577 height 47
click at [193, 151] on icon "keyboard" at bounding box center [191, 145] width 12 height 15
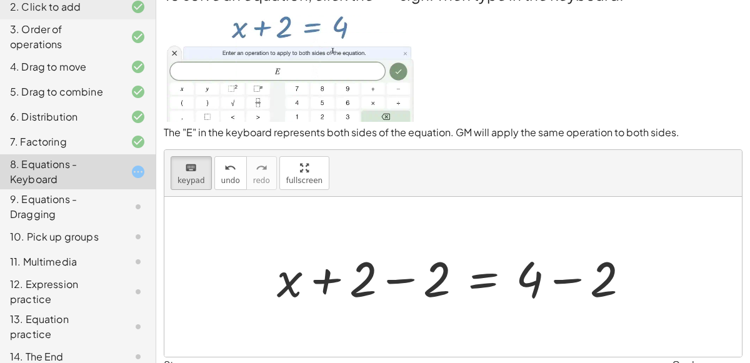
scroll to position [23, 0]
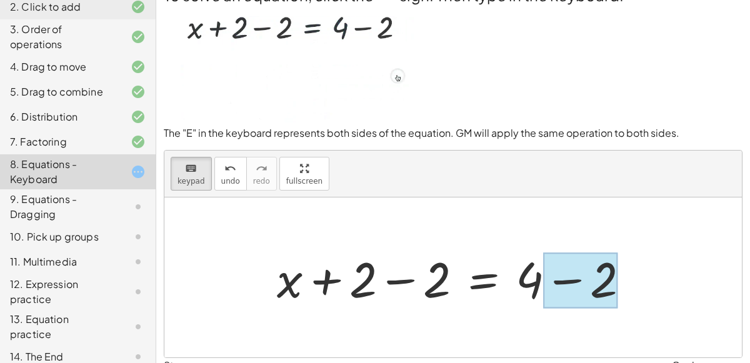
click at [558, 276] on div at bounding box center [580, 280] width 74 height 56
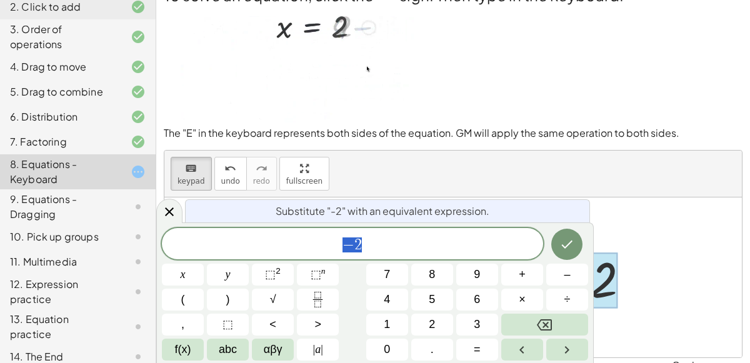
click at [610, 240] on div at bounding box center [452, 277] width 577 height 160
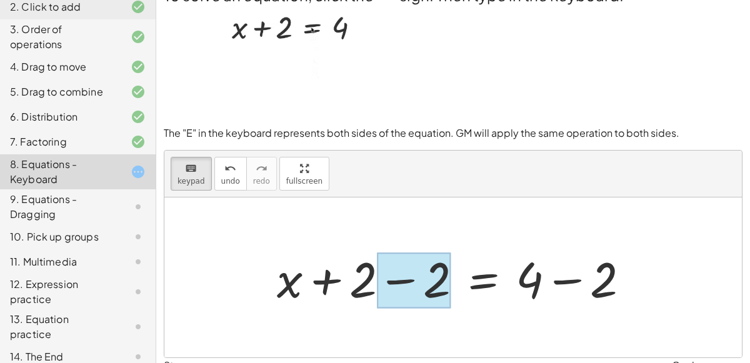
drag, startPoint x: 326, startPoint y: 287, endPoint x: 439, endPoint y: 277, distance: 114.1
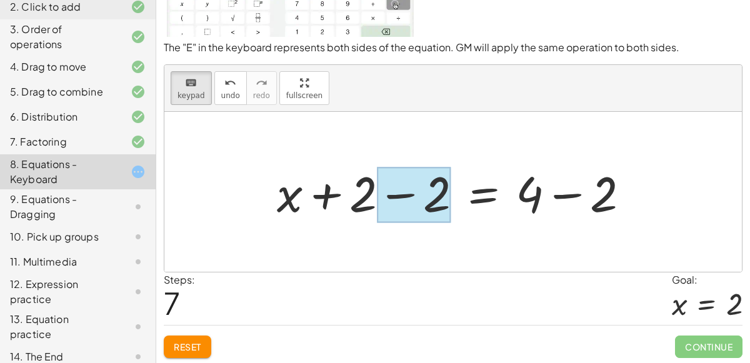
scroll to position [0, 0]
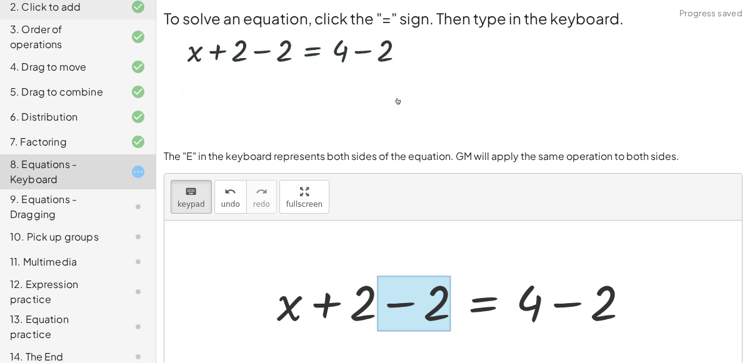
click at [399, 301] on div at bounding box center [414, 304] width 74 height 56
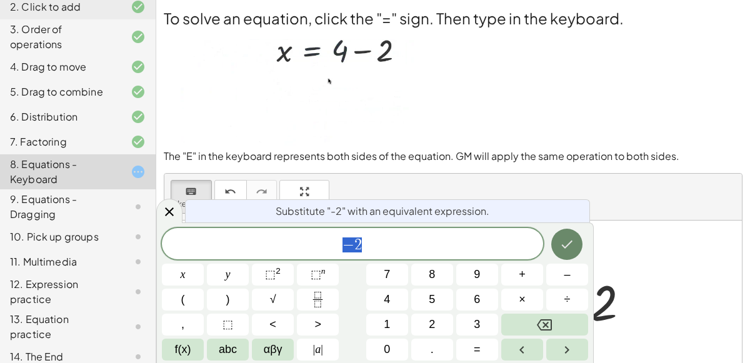
click at [572, 244] on icon "Done" at bounding box center [566, 244] width 15 height 15
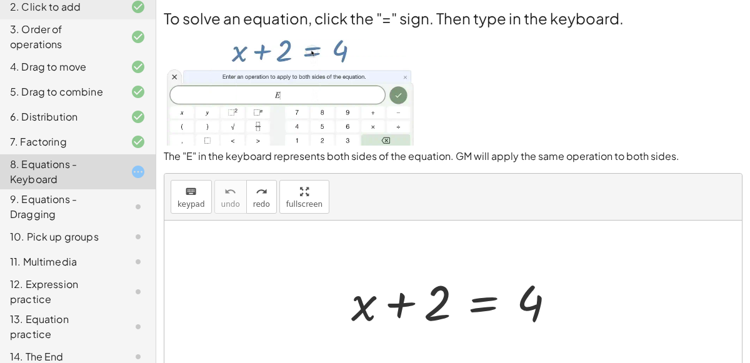
click at [475, 305] on div at bounding box center [458, 301] width 227 height 64
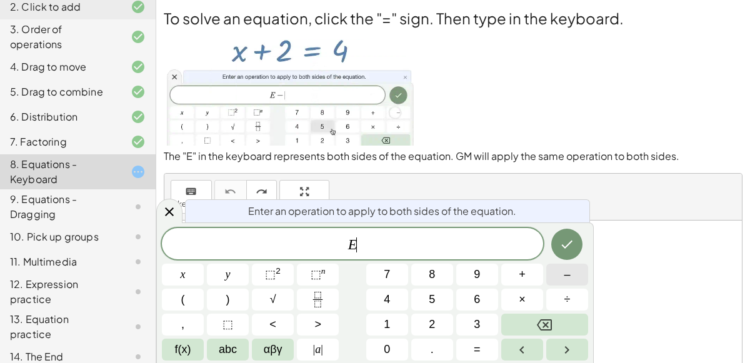
click at [563, 267] on button "–" at bounding box center [567, 275] width 42 height 22
click at [421, 326] on button "2" at bounding box center [432, 325] width 42 height 22
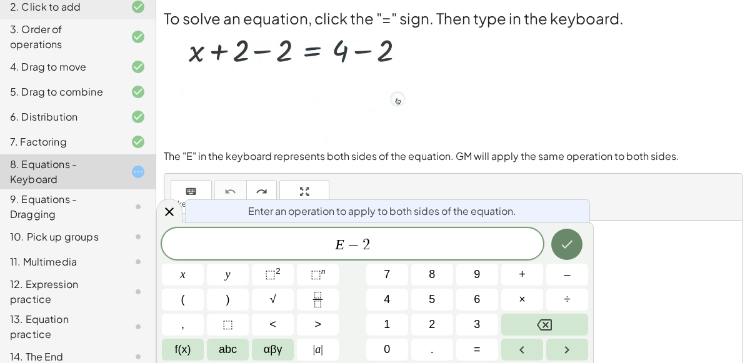
click at [577, 239] on button "Done" at bounding box center [566, 244] width 31 height 31
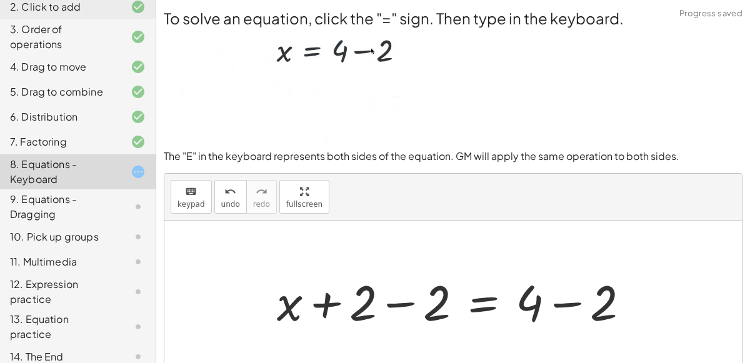
click at [449, 297] on div at bounding box center [458, 301] width 375 height 64
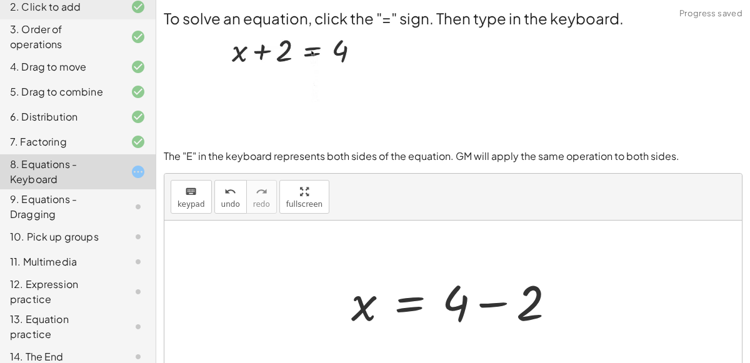
click at [526, 314] on div at bounding box center [458, 301] width 227 height 64
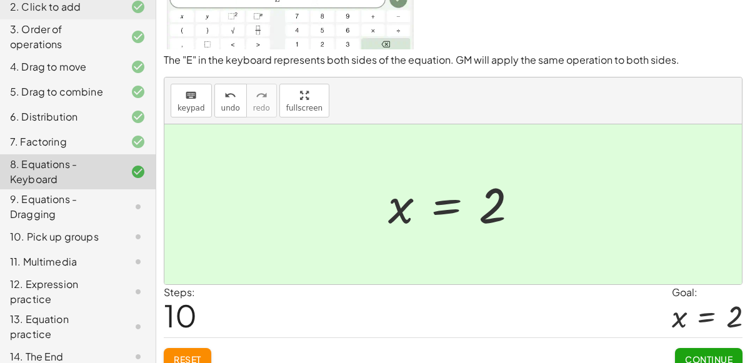
scroll to position [99, 0]
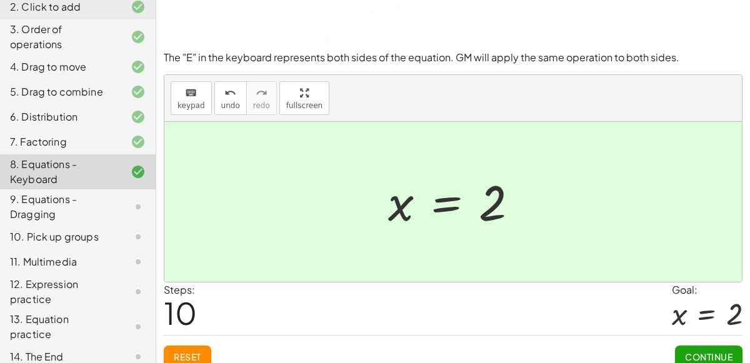
click at [717, 356] on span "Continue" at bounding box center [708, 356] width 47 height 11
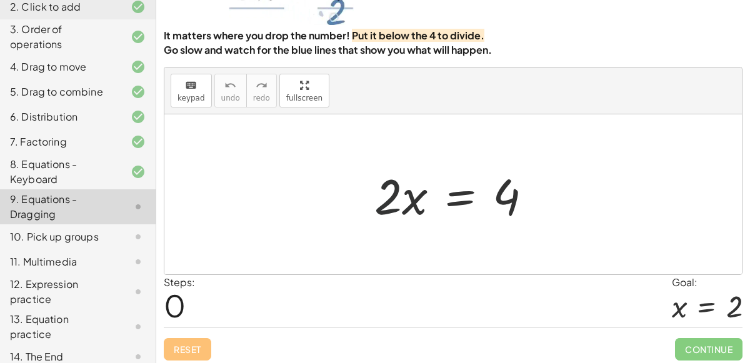
click at [398, 184] on div at bounding box center [458, 194] width 180 height 64
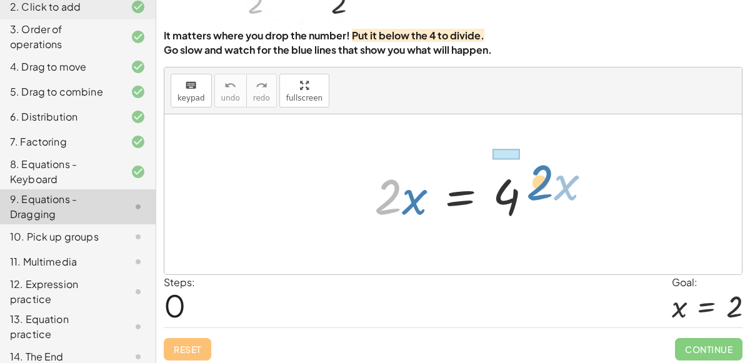
drag, startPoint x: 398, startPoint y: 184, endPoint x: 536, endPoint y: 170, distance: 138.8
click at [536, 170] on div at bounding box center [458, 194] width 180 height 64
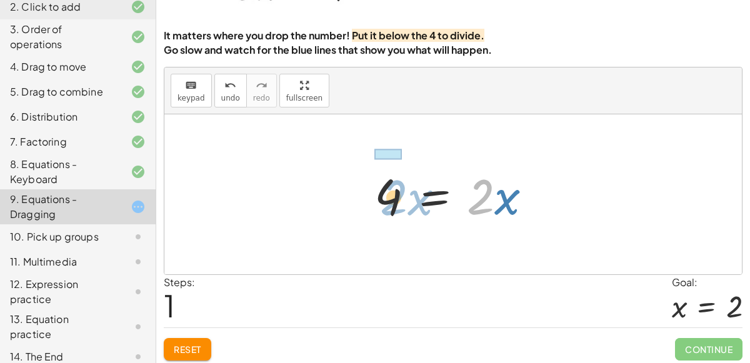
drag, startPoint x: 486, startPoint y: 198, endPoint x: 395, endPoint y: 196, distance: 90.6
click at [395, 196] on div at bounding box center [458, 194] width 180 height 64
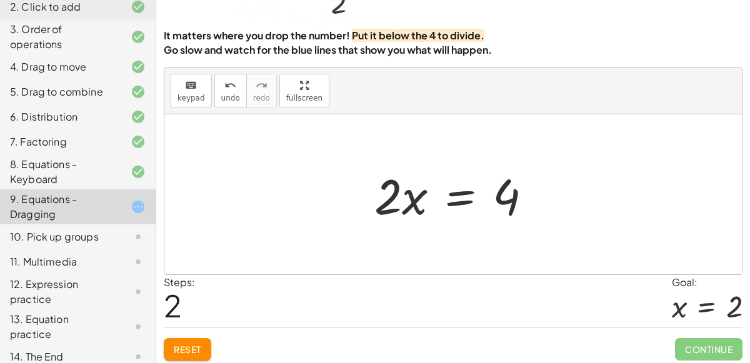
click at [408, 205] on div at bounding box center [458, 194] width 180 height 64
click at [467, 184] on div at bounding box center [458, 194] width 180 height 64
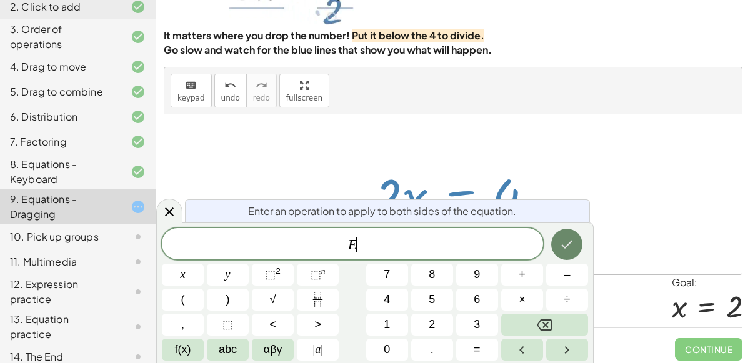
click at [566, 244] on icon "Done" at bounding box center [566, 244] width 15 height 15
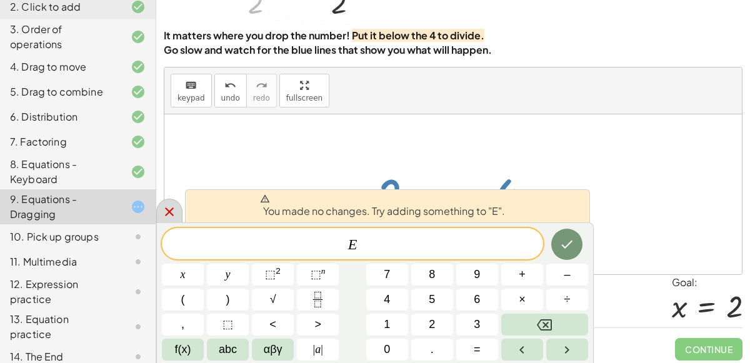
click at [177, 211] on div at bounding box center [169, 211] width 26 height 24
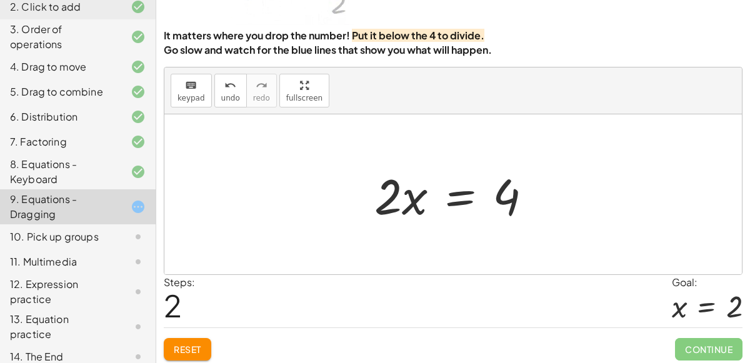
click at [451, 195] on div at bounding box center [458, 194] width 180 height 64
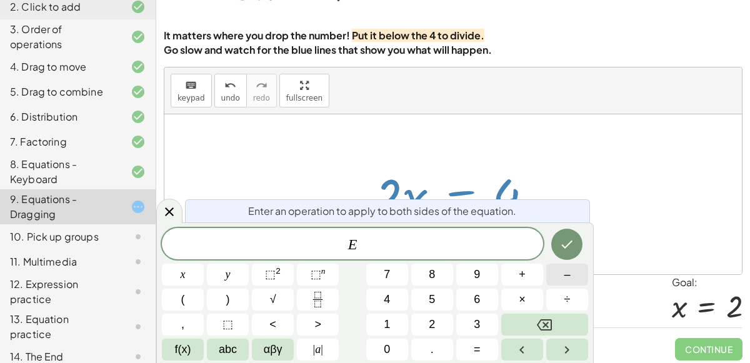
click at [604, 304] on body "Copy of 5 Minute Introduction Jaedynn C Not you? Tasks 1. Welcome :) 2. Click t…" at bounding box center [375, 134] width 750 height 467
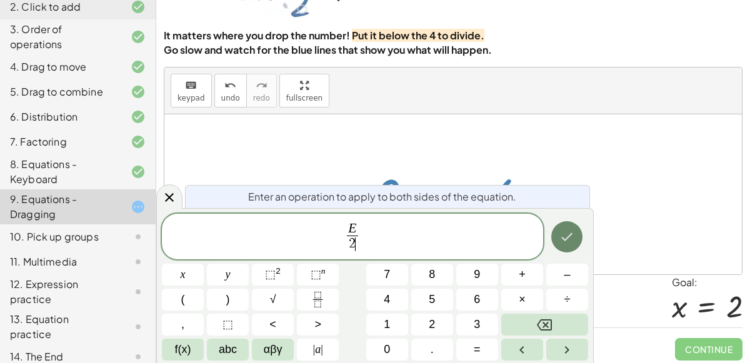
click at [565, 229] on icon "Done" at bounding box center [566, 236] width 15 height 15
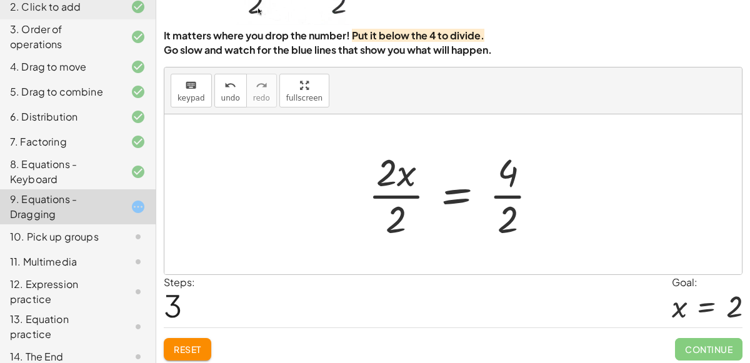
click at [445, 198] on div at bounding box center [458, 194] width 192 height 96
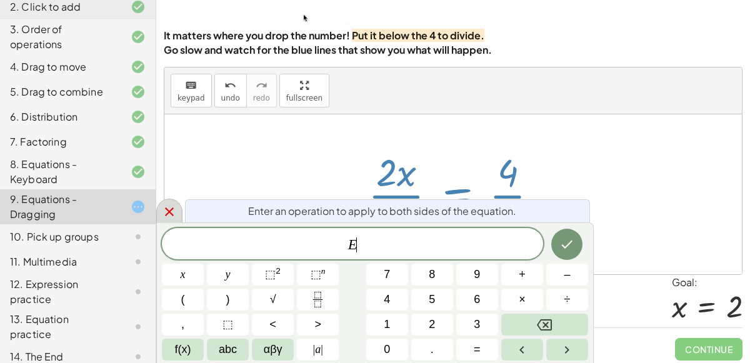
click at [166, 203] on div at bounding box center [169, 211] width 26 height 24
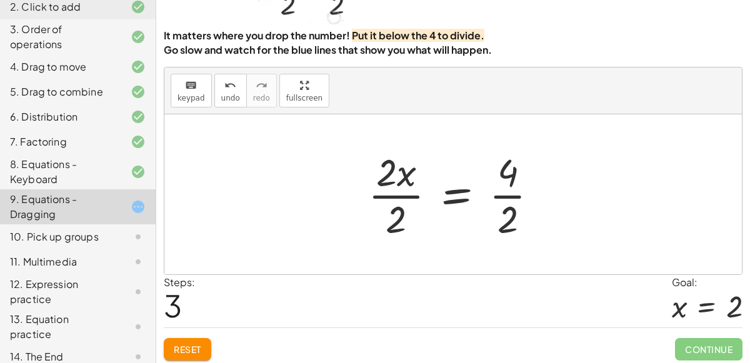
click at [385, 195] on div at bounding box center [458, 194] width 192 height 96
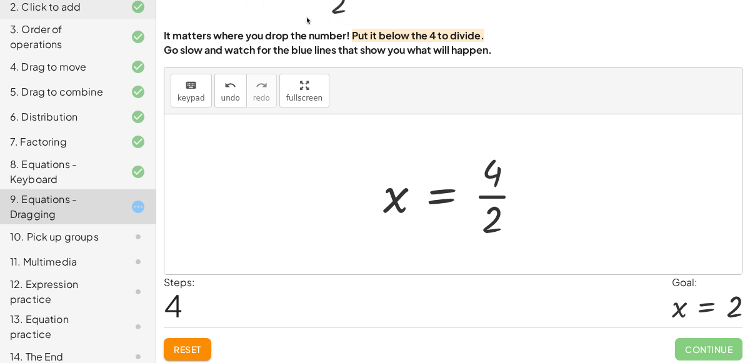
click at [484, 182] on div at bounding box center [458, 194] width 162 height 96
click at [488, 189] on div at bounding box center [458, 194] width 162 height 96
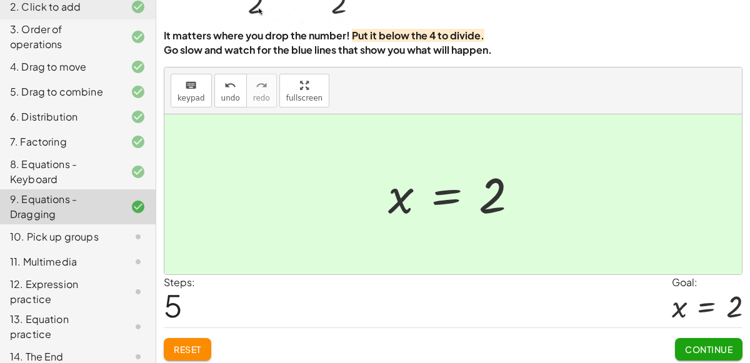
click at [737, 349] on button "Continue" at bounding box center [708, 349] width 67 height 22
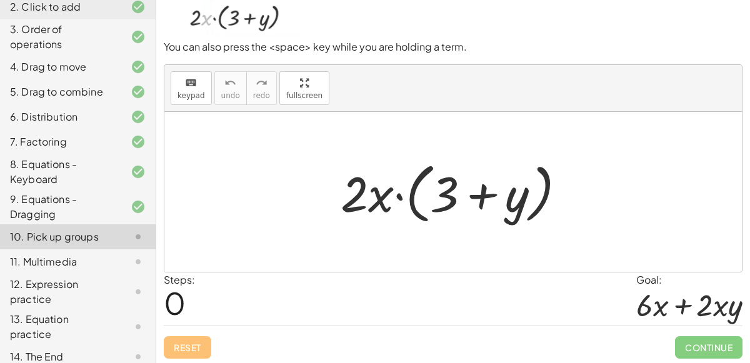
click at [419, 191] on div at bounding box center [457, 192] width 247 height 72
click at [436, 201] on div at bounding box center [457, 192] width 247 height 72
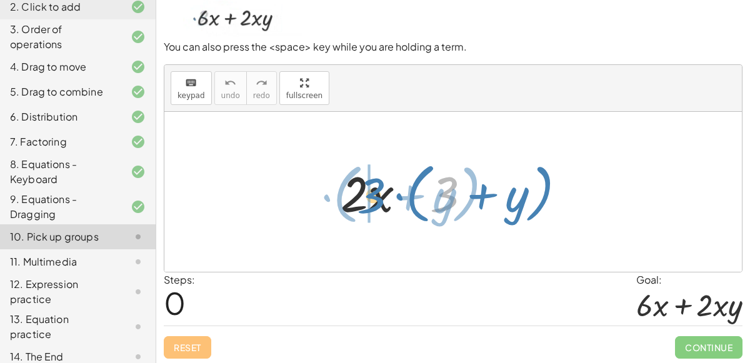
drag, startPoint x: 449, startPoint y: 198, endPoint x: 346, endPoint y: 188, distance: 103.6
click at [346, 188] on div at bounding box center [457, 192] width 247 height 72
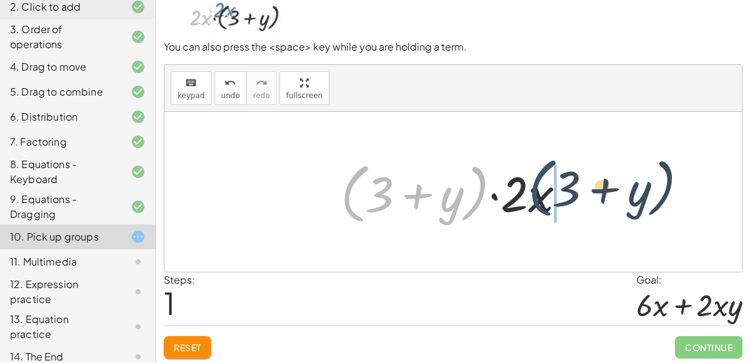
drag, startPoint x: 362, startPoint y: 194, endPoint x: 552, endPoint y: 188, distance: 189.4
click at [552, 188] on div at bounding box center [457, 192] width 247 height 72
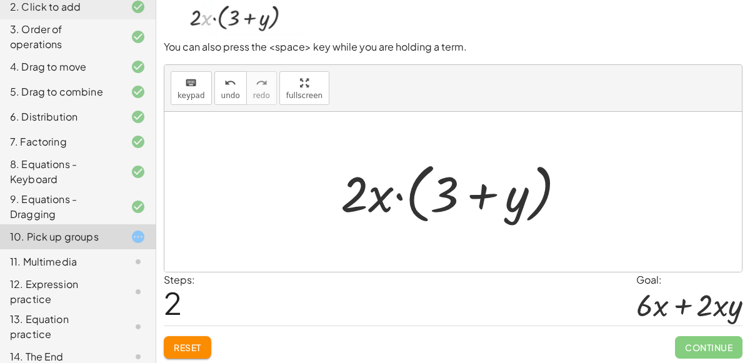
click at [478, 195] on div at bounding box center [457, 192] width 247 height 72
click at [382, 191] on div at bounding box center [457, 192] width 247 height 72
click at [412, 201] on div at bounding box center [457, 192] width 247 height 72
click at [398, 196] on div at bounding box center [457, 192] width 247 height 72
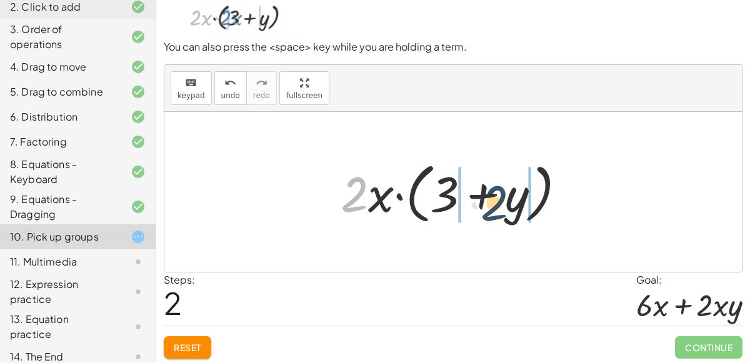
drag, startPoint x: 361, startPoint y: 193, endPoint x: 499, endPoint y: 201, distance: 138.3
click at [499, 201] on div at bounding box center [457, 192] width 247 height 72
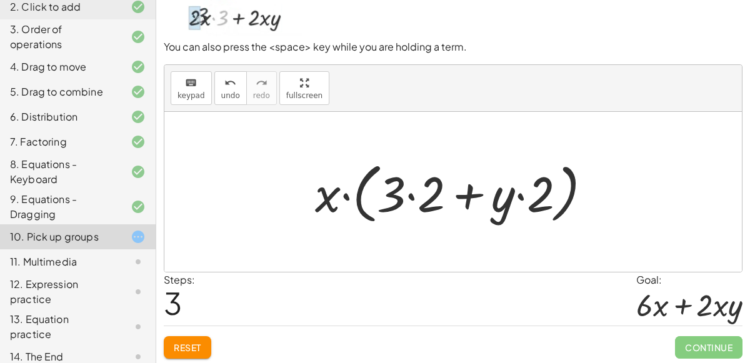
click at [426, 192] on div at bounding box center [458, 192] width 299 height 72
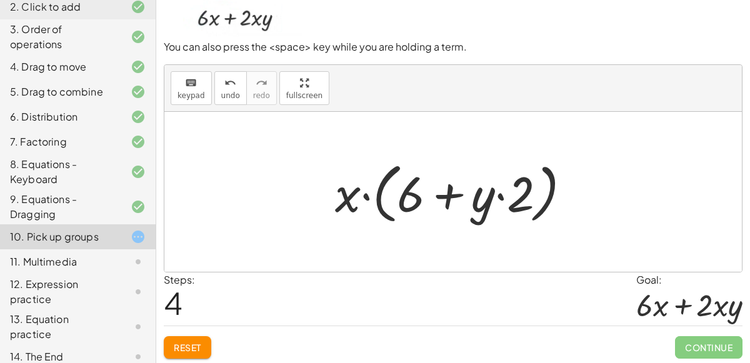
click at [482, 206] on div at bounding box center [458, 192] width 259 height 72
click at [486, 203] on div at bounding box center [458, 192] width 259 height 72
click at [498, 198] on div at bounding box center [458, 192] width 259 height 72
click at [499, 194] on div at bounding box center [458, 192] width 259 height 72
click at [214, 77] on button "undo undo" at bounding box center [230, 88] width 32 height 34
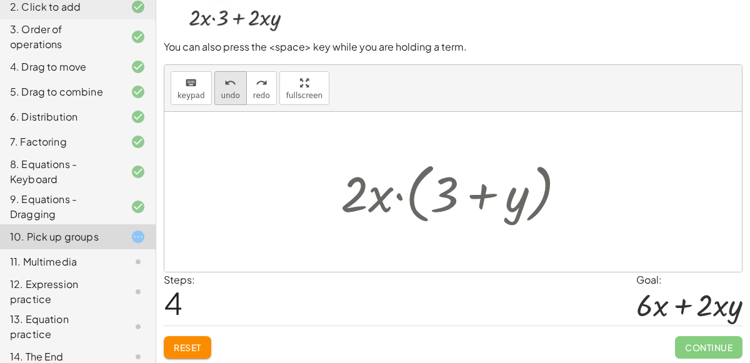
click at [214, 77] on button "undo undo" at bounding box center [230, 88] width 32 height 34
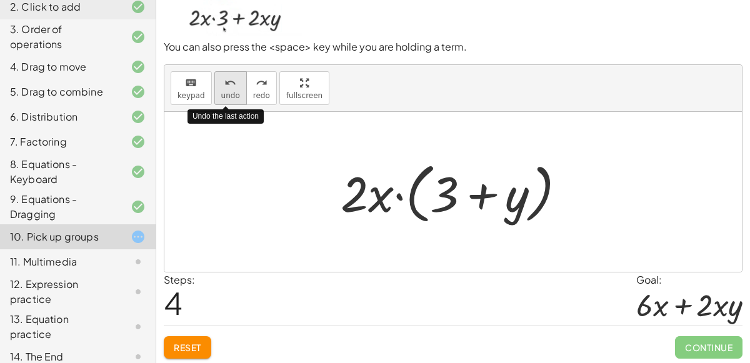
click at [214, 77] on button "undo undo" at bounding box center [230, 88] width 32 height 34
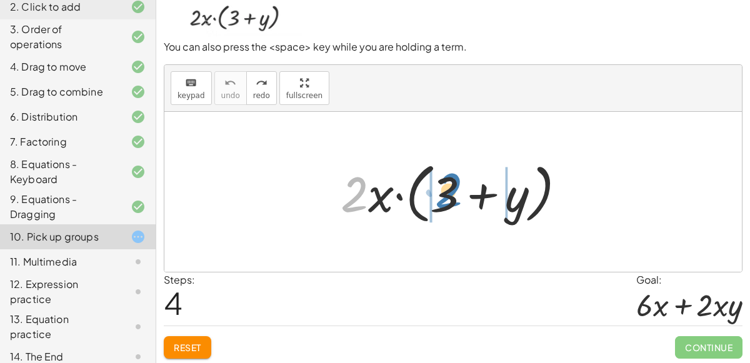
drag, startPoint x: 366, startPoint y: 194, endPoint x: 461, endPoint y: 189, distance: 95.1
click at [461, 189] on div at bounding box center [457, 192] width 247 height 72
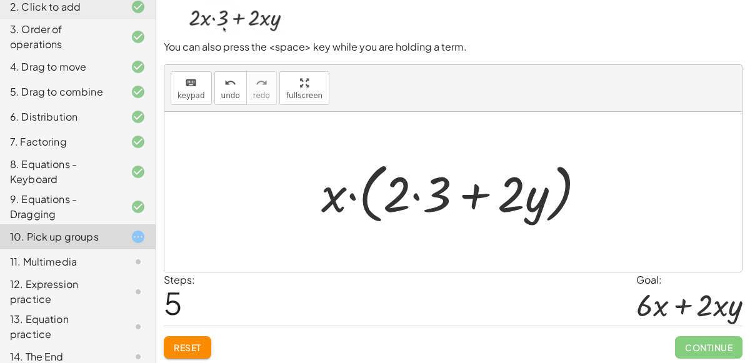
click at [416, 192] on div at bounding box center [458, 192] width 287 height 72
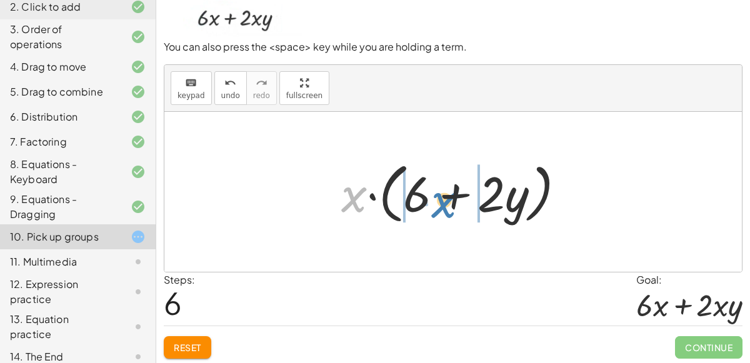
drag, startPoint x: 356, startPoint y: 189, endPoint x: 446, endPoint y: 194, distance: 89.5
click at [446, 194] on div at bounding box center [458, 192] width 247 height 72
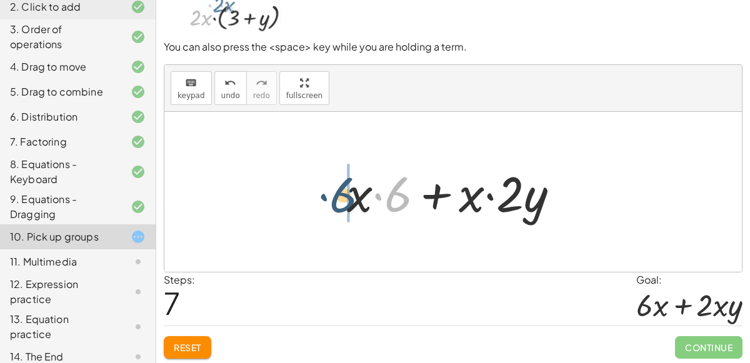
drag, startPoint x: 401, startPoint y: 191, endPoint x: 336, endPoint y: 192, distance: 65.0
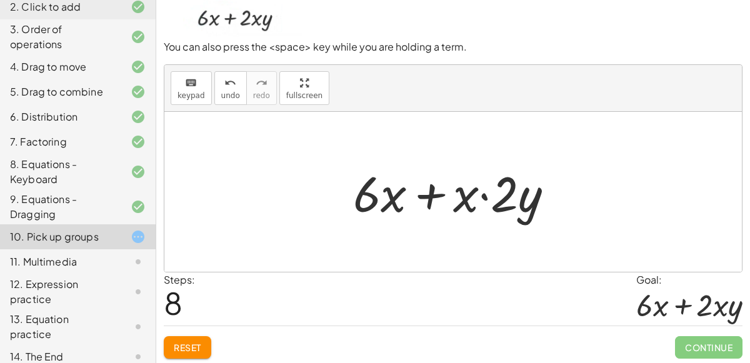
click at [486, 195] on div at bounding box center [458, 192] width 223 height 64
drag, startPoint x: 466, startPoint y: 197, endPoint x: 528, endPoint y: 199, distance: 61.9
click at [528, 199] on div at bounding box center [458, 192] width 223 height 64
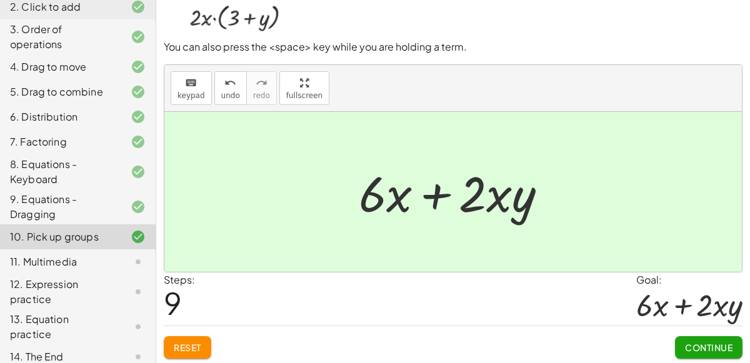
click at [715, 342] on span "Continue" at bounding box center [708, 347] width 47 height 11
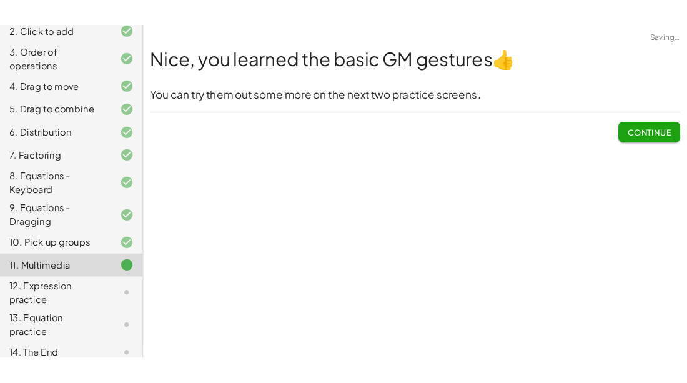
scroll to position [0, 0]
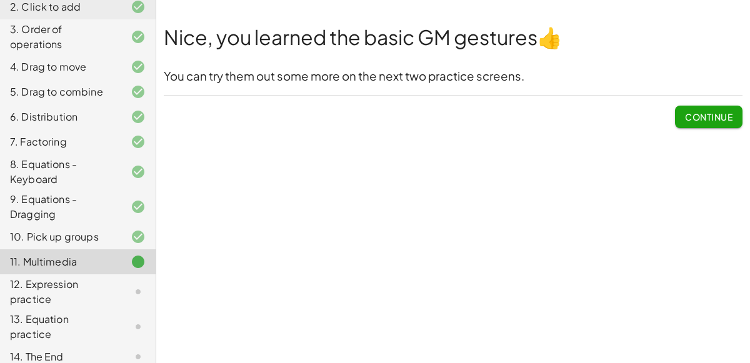
click at [109, 344] on div "12. Expression practice" at bounding box center [78, 356] width 156 height 25
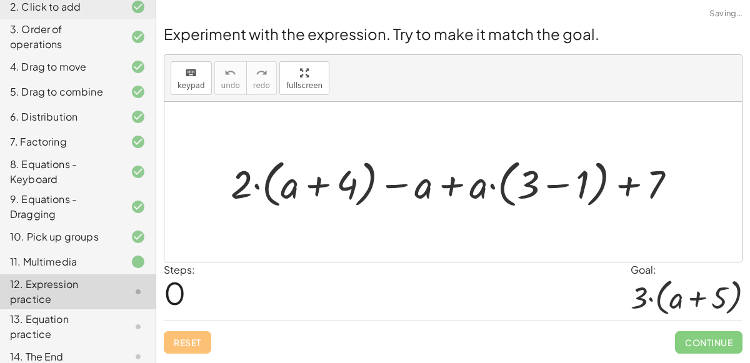
click at [108, 288] on div "12. Expression practice" at bounding box center [60, 292] width 101 height 30
click at [146, 309] on div "11. Multimedia" at bounding box center [78, 326] width 156 height 35
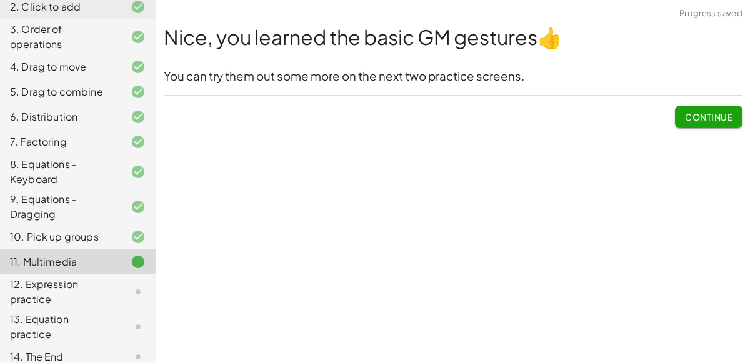
click at [122, 296] on div at bounding box center [128, 291] width 35 height 15
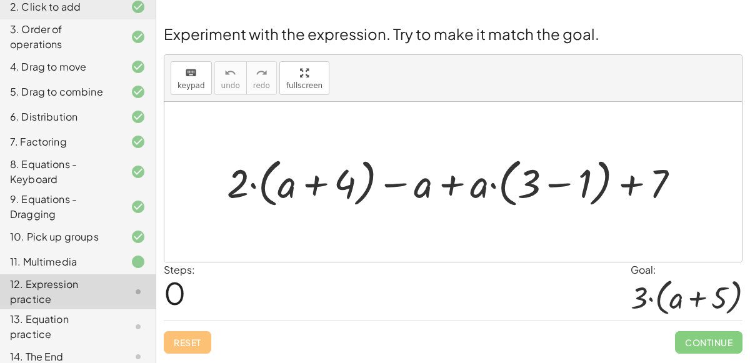
click at [449, 179] on div at bounding box center [458, 181] width 475 height 59
click at [320, 181] on div at bounding box center [458, 181] width 475 height 59
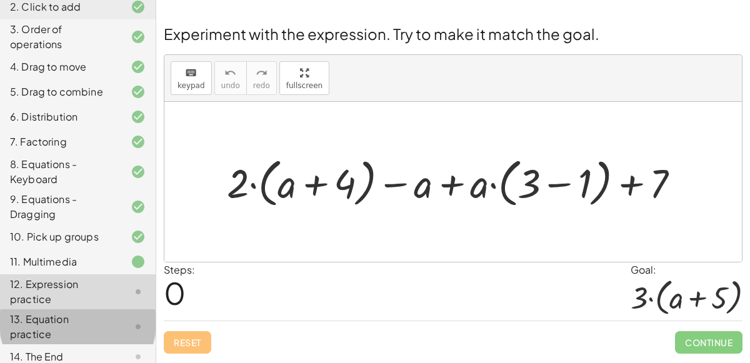
click at [37, 332] on div "13. Equation practice" at bounding box center [78, 326] width 156 height 35
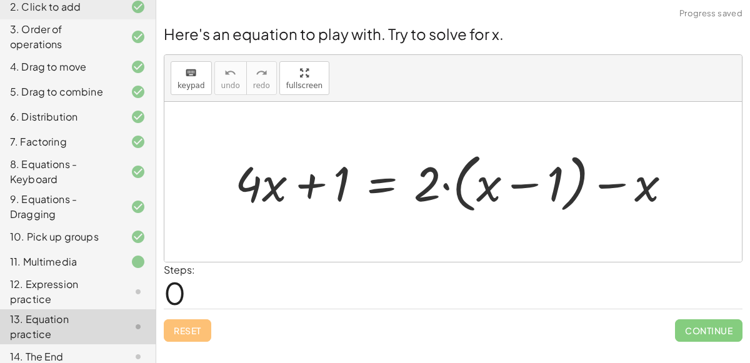
click at [64, 294] on div "12. Expression practice" at bounding box center [60, 292] width 101 height 30
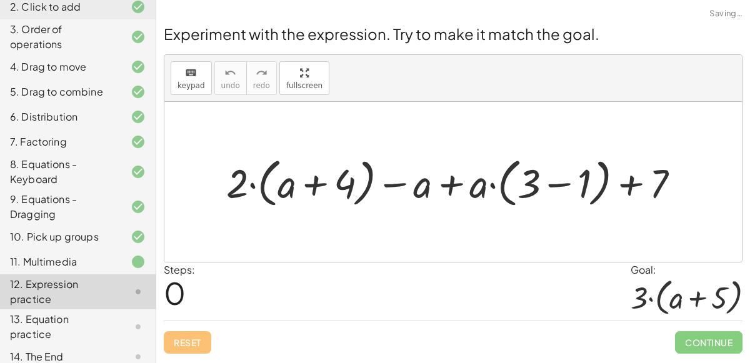
click at [75, 344] on div "14. The End" at bounding box center [78, 356] width 156 height 25
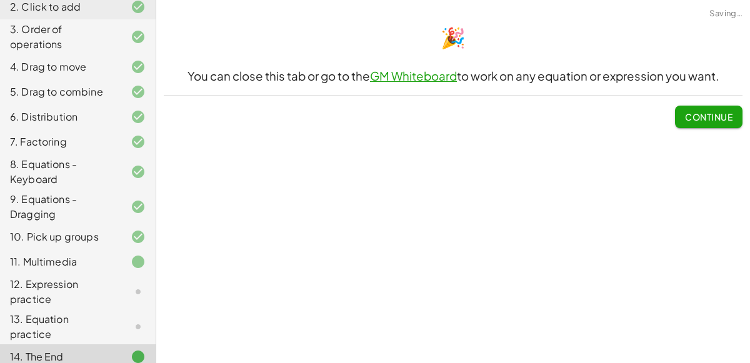
click at [92, 284] on div "12. Expression practice" at bounding box center [60, 292] width 101 height 30
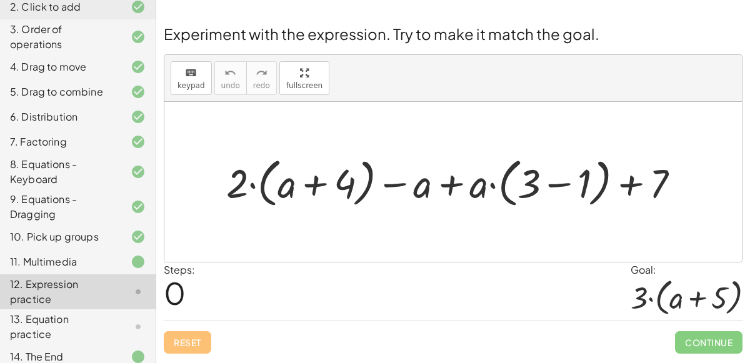
click at [554, 37] on span "Experiment with the expression. Try to make it match the goal." at bounding box center [382, 33] width 436 height 19
click at [553, 38] on span "Experiment with the expression. Try to make it match the goal." at bounding box center [382, 33] width 436 height 19
click at [557, 43] on h2 "Experiment with the expression. Try to make it match the goal." at bounding box center [453, 33] width 579 height 21
click at [555, 41] on span "Experiment with the expression. Try to make it match the goal." at bounding box center [382, 33] width 436 height 19
click at [0, 0] on div "Experiment with the expression. Try to make it match the goal. keyboard keypad …" at bounding box center [0, 0] width 0 height 0
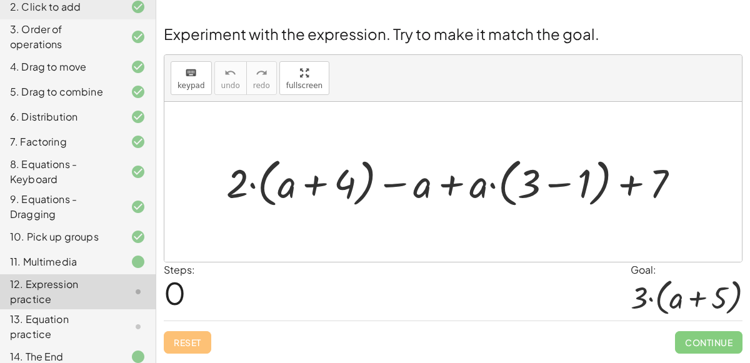
click at [0, 0] on div "Experiment with the expression. Try to make it match the goal. keyboard keypad …" at bounding box center [0, 0] width 0 height 0
click at [561, 42] on span "Experiment with the expression. Try to make it match the goal." at bounding box center [382, 33] width 436 height 19
click at [559, 38] on span "Experiment with the expression. Try to make it match the goal." at bounding box center [382, 33] width 436 height 19
click at [559, 39] on span "Experiment with the expression. Try to make it match the goal." at bounding box center [382, 33] width 436 height 19
click at [562, 37] on span "Experiment with the expression. Try to make it match the goal." at bounding box center [382, 33] width 436 height 19
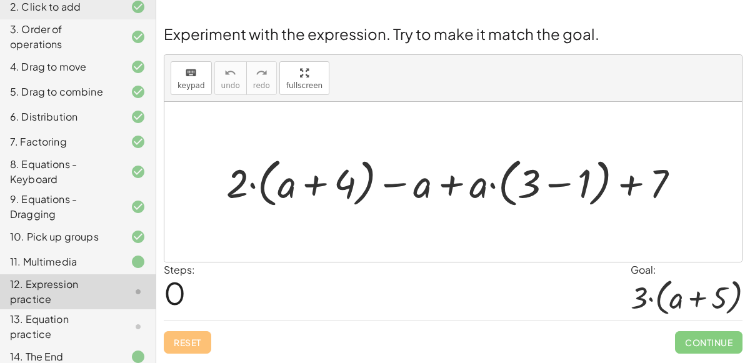
click at [559, 31] on span "Experiment with the expression. Try to make it match the goal." at bounding box center [382, 33] width 436 height 19
click at [561, 27] on span "Experiment with the expression. Try to make it match the goal." at bounding box center [382, 33] width 436 height 19
click at [562, 26] on span "Experiment with the expression. Try to make it match the goal." at bounding box center [382, 33] width 436 height 19
click at [558, 13] on div at bounding box center [453, 8] width 594 height 16
click at [0, 0] on div "Experiment with the expression. Try to make it match the goal. keyboard keypad …" at bounding box center [0, 0] width 0 height 0
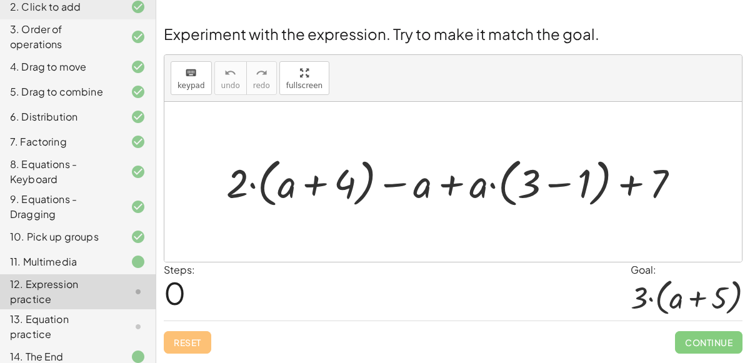
click at [562, 24] on span "Experiment with the expression. Try to make it match the goal." at bounding box center [382, 33] width 436 height 19
click at [562, 25] on span "Experiment with the expression. Try to make it match the goal." at bounding box center [382, 33] width 436 height 19
click at [562, 24] on span "Experiment with the expression. Try to make it match the goal." at bounding box center [382, 33] width 436 height 19
click at [562, 25] on span "Experiment with the expression. Try to make it match the goal." at bounding box center [382, 33] width 436 height 19
click at [562, 24] on span "Experiment with the expression. Try to make it match the goal." at bounding box center [382, 33] width 436 height 19
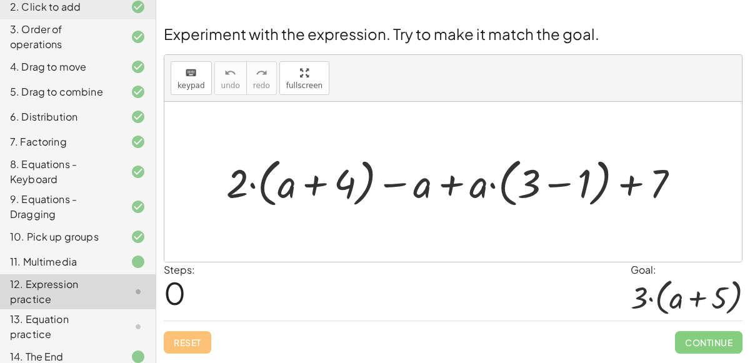
click at [562, 24] on span "Experiment with the expression. Try to make it match the goal." at bounding box center [382, 33] width 436 height 19
click at [563, 28] on span "Experiment with the expression. Try to make it match the goal." at bounding box center [382, 33] width 436 height 19
click at [564, 31] on span "Experiment with the expression. Try to make it match the goal." at bounding box center [382, 33] width 436 height 19
click at [566, 31] on span "Experiment with the expression. Try to make it match the goal." at bounding box center [382, 33] width 436 height 19
click at [568, 30] on span "Experiment with the expression. Try to make it match the goal." at bounding box center [382, 33] width 436 height 19
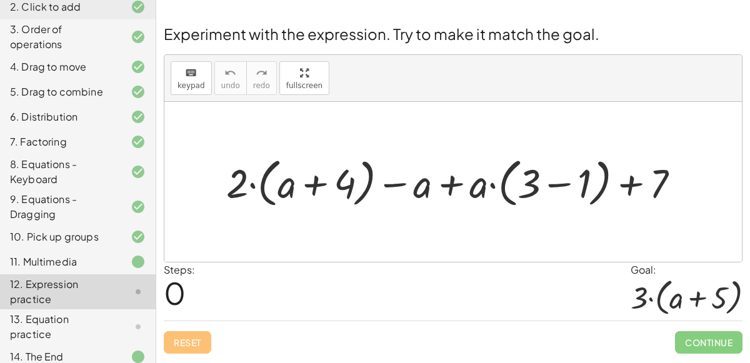
click at [567, 35] on span "Experiment with the expression. Try to make it match the goal." at bounding box center [382, 33] width 436 height 19
click at [565, 35] on span "Experiment with the expression. Try to make it match the goal." at bounding box center [382, 33] width 436 height 19
click at [566, 36] on span "Experiment with the expression. Try to make it match the goal." at bounding box center [382, 33] width 436 height 19
click at [567, 32] on span "Experiment with the expression. Try to make it match the goal." at bounding box center [382, 33] width 436 height 19
click at [562, 35] on span "Experiment with the expression. Try to make it match the goal." at bounding box center [382, 33] width 436 height 19
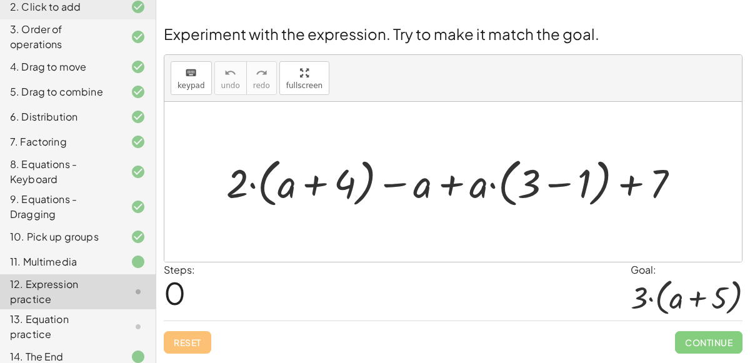
click at [558, 31] on span "Experiment with the expression. Try to make it match the goal." at bounding box center [382, 33] width 436 height 19
click at [556, 30] on span "Experiment with the expression. Try to make it match the goal." at bounding box center [382, 33] width 436 height 19
click at [556, 27] on span "Experiment with the expression. Try to make it match the goal." at bounding box center [382, 33] width 436 height 19
click at [559, 32] on span "Experiment with the expression. Try to make it match the goal." at bounding box center [382, 33] width 436 height 19
click at [560, 34] on span "Experiment with the expression. Try to make it match the goal." at bounding box center [382, 33] width 436 height 19
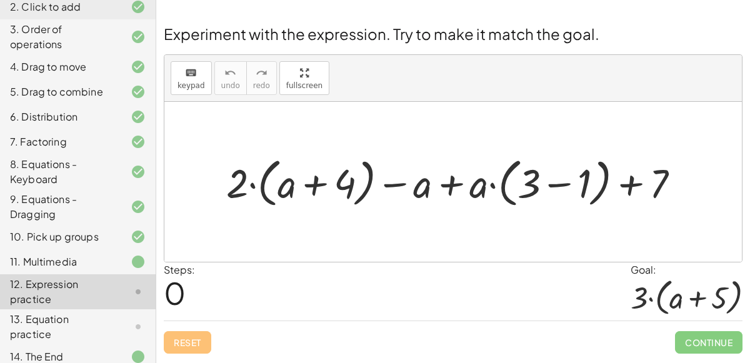
click at [557, 30] on span "Experiment with the expression. Try to make it match the goal." at bounding box center [382, 33] width 436 height 19
click at [559, 31] on span "Experiment with the expression. Try to make it match the goal." at bounding box center [382, 33] width 436 height 19
click at [561, 44] on h2 "Experiment with the expression. Try to make it match the goal." at bounding box center [453, 33] width 579 height 21
drag, startPoint x: 233, startPoint y: 174, endPoint x: 297, endPoint y: 180, distance: 64.0
click at [297, 180] on div at bounding box center [458, 181] width 476 height 59
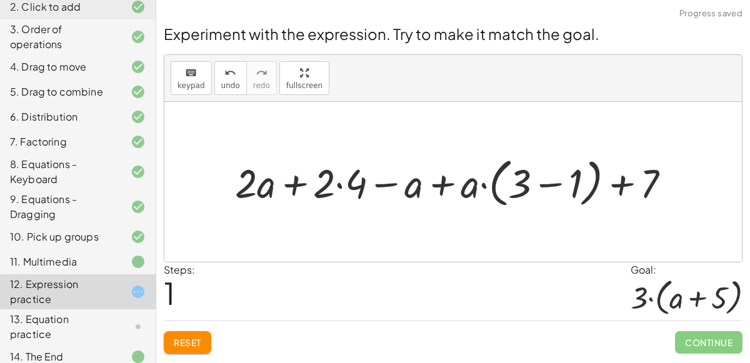
click at [289, 186] on div at bounding box center [458, 181] width 458 height 59
drag, startPoint x: 326, startPoint y: 187, endPoint x: 366, endPoint y: 188, distance: 40.0
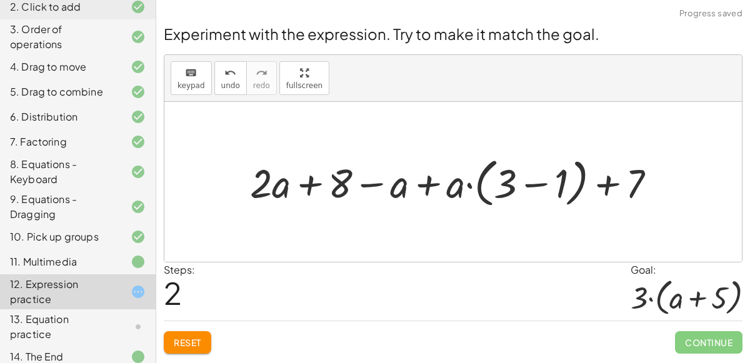
click at [311, 184] on div at bounding box center [458, 181] width 429 height 59
drag, startPoint x: 373, startPoint y: 182, endPoint x: 474, endPoint y: 214, distance: 105.3
click at [474, 214] on div "+ · 2 · ( + a + 4 ) − a + · a · ( + 3 − 1 ) + 7 + · 2 · a + · 2 · 4 − a + · a ·…" at bounding box center [452, 182] width 577 height 160
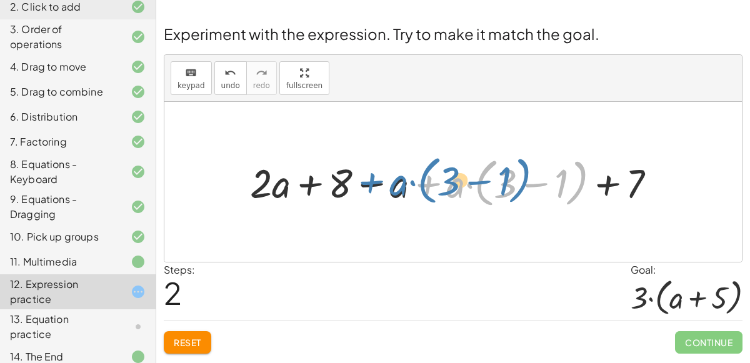
drag, startPoint x: 427, startPoint y: 183, endPoint x: 369, endPoint y: 181, distance: 58.2
click at [369, 181] on div at bounding box center [458, 181] width 429 height 59
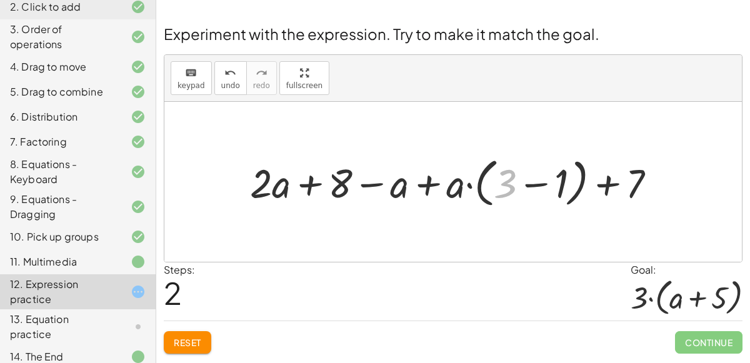
drag, startPoint x: 510, startPoint y: 194, endPoint x: 117, endPoint y: 226, distance: 394.4
click at [117, 226] on main "Copy of 5 Minute Introduction Jaedynn C Not you? Tasks 1. Welcome :) 2. Click t…" at bounding box center [375, 181] width 750 height 363
click at [187, 75] on icon "keyboard" at bounding box center [191, 73] width 12 height 15
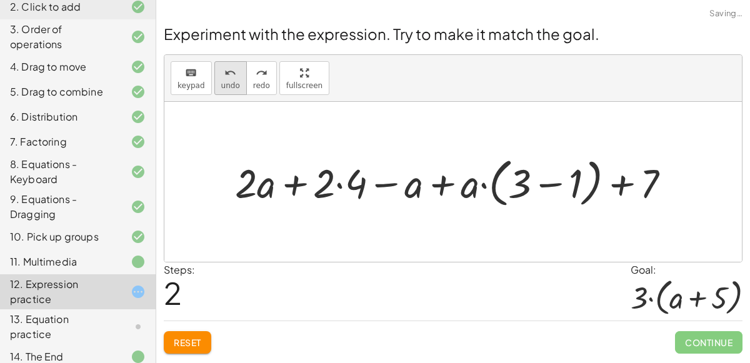
click at [221, 86] on span "undo" at bounding box center [230, 85] width 19 height 9
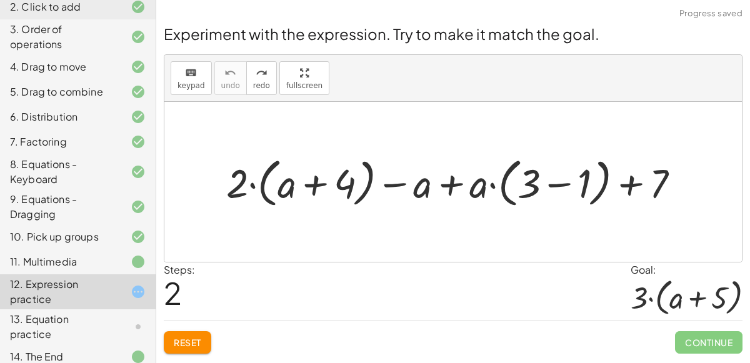
click at [182, 332] on button "Reset" at bounding box center [187, 342] width 47 height 22
click at [229, 347] on div "Reset Continue" at bounding box center [453, 337] width 579 height 33
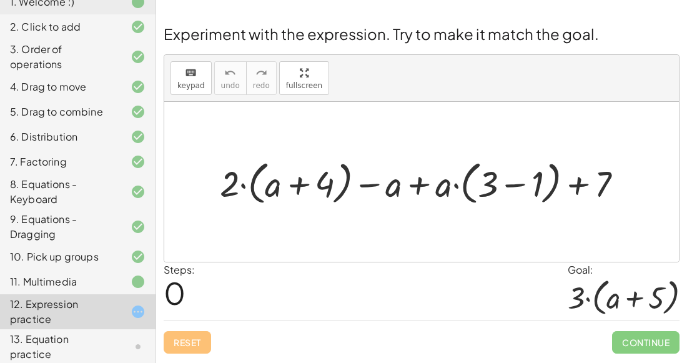
scroll to position [152, 0]
